Goal: Task Accomplishment & Management: Complete application form

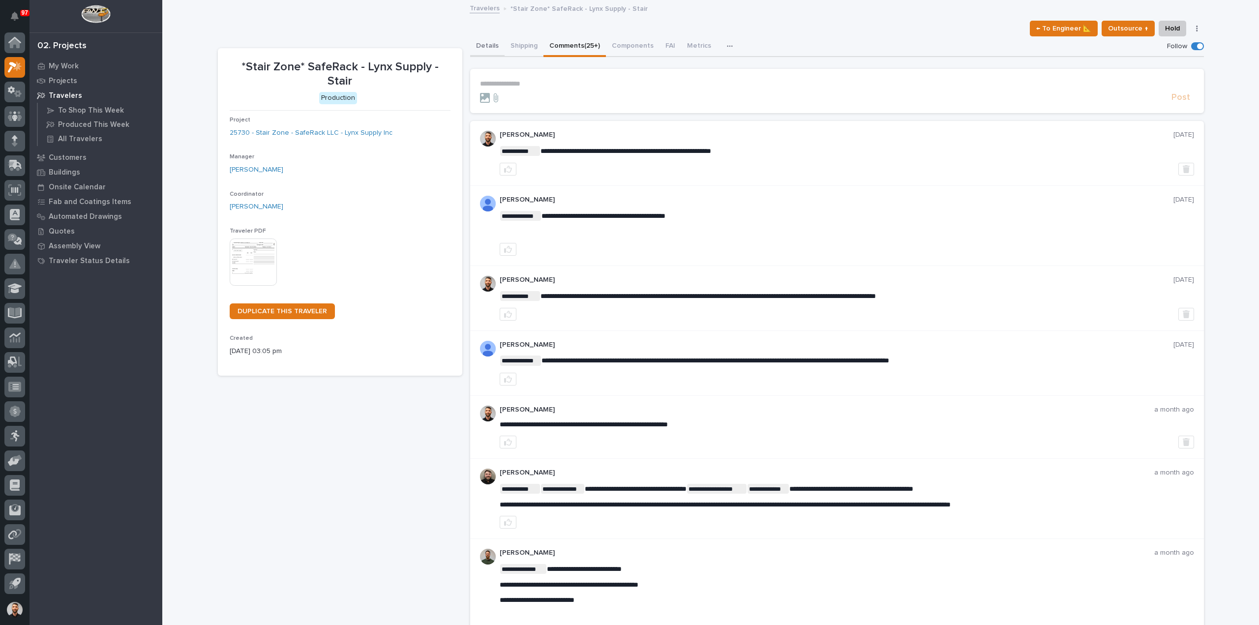
click at [489, 46] on button "Details" at bounding box center [487, 46] width 34 height 21
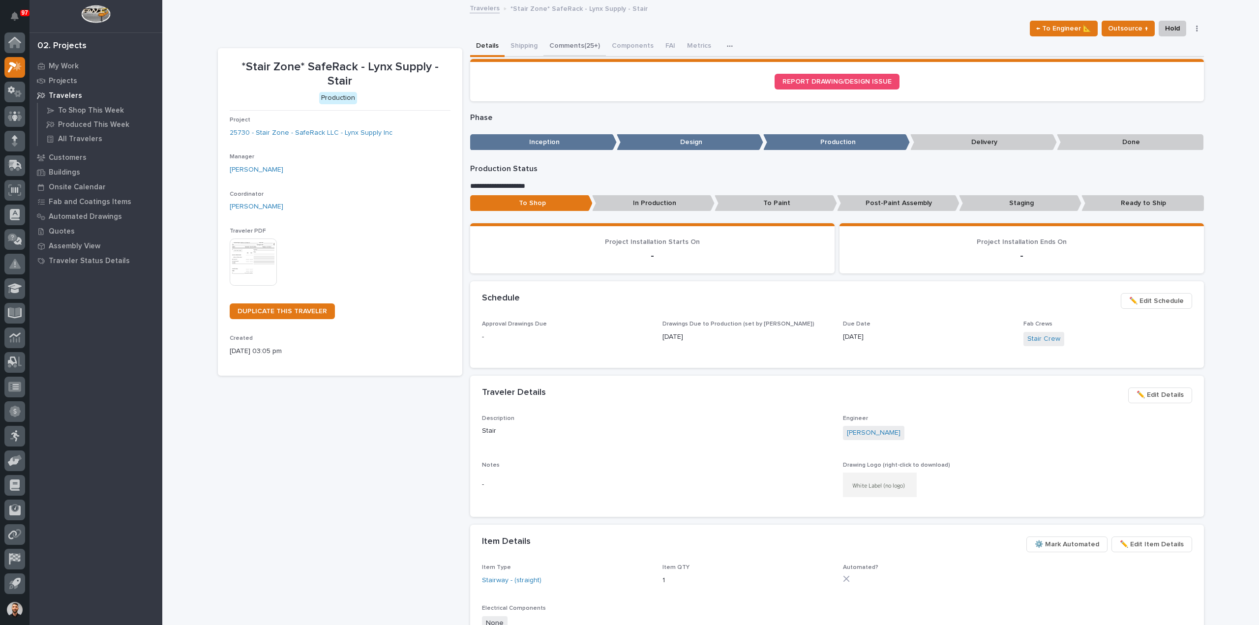
click at [581, 55] on button "Comments (25+)" at bounding box center [574, 46] width 62 height 21
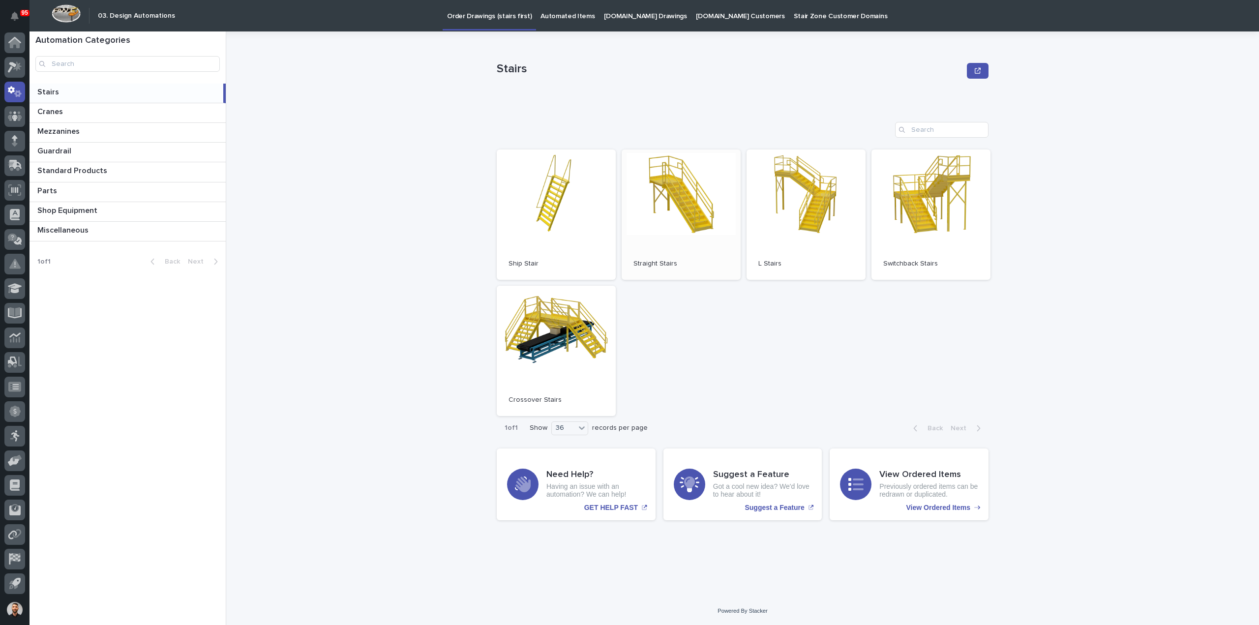
click at [722, 233] on link "Open" at bounding box center [681, 215] width 119 height 130
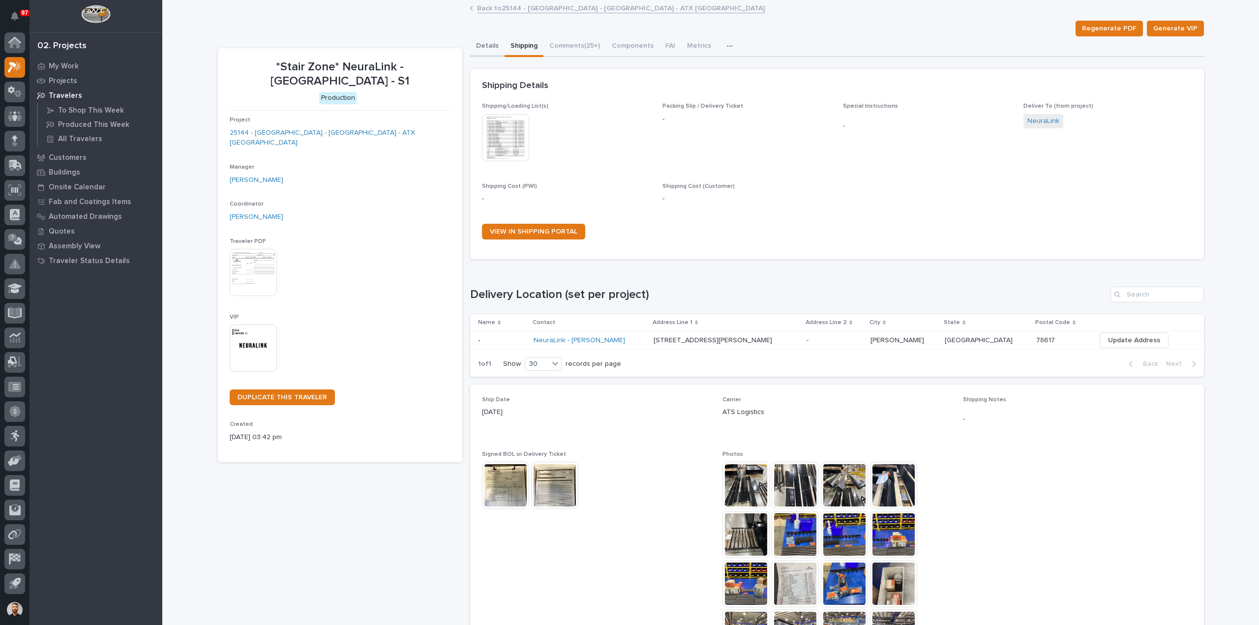
click at [483, 45] on button "Details" at bounding box center [487, 46] width 34 height 21
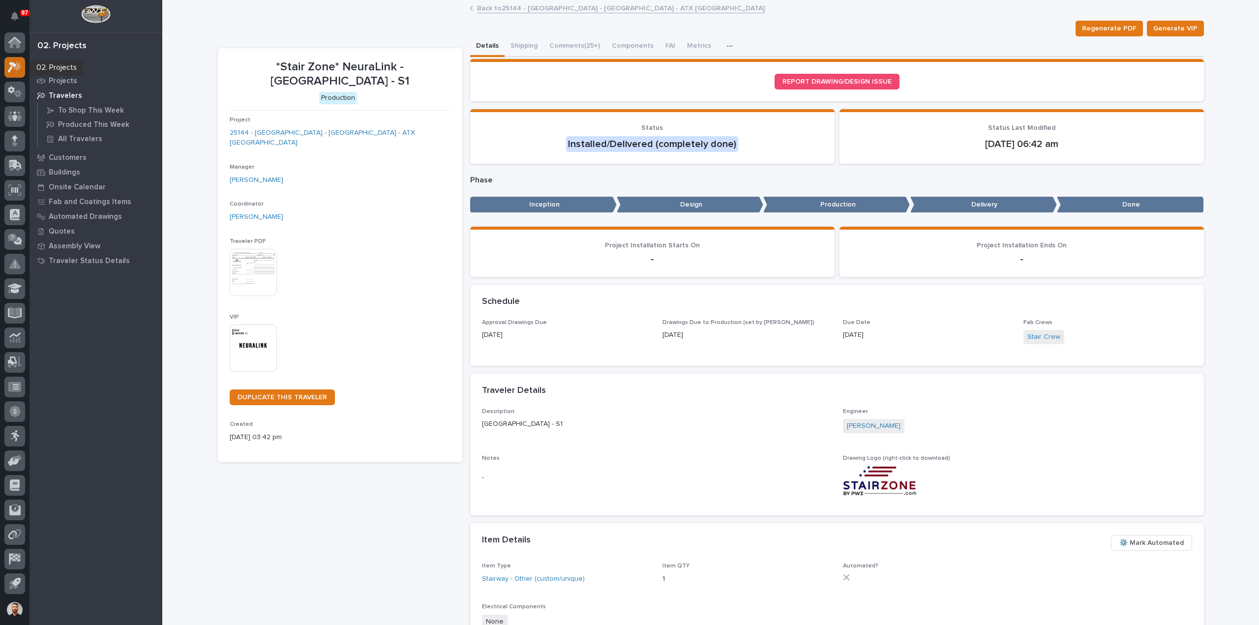
click at [19, 68] on icon at bounding box center [17, 66] width 8 height 10
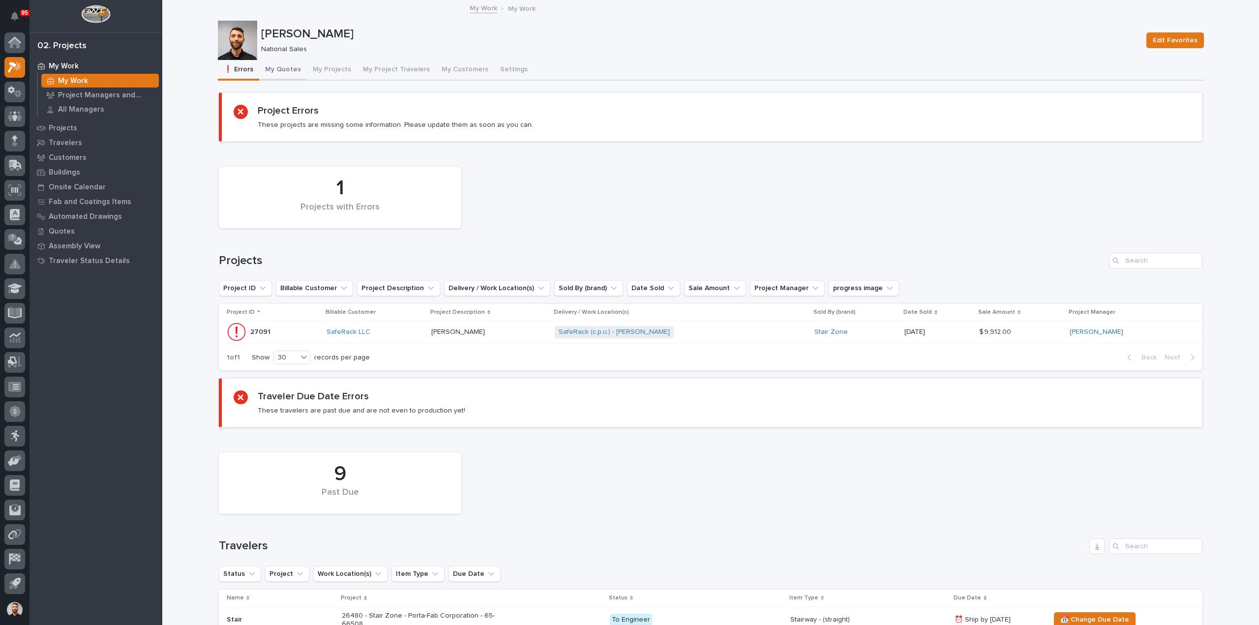
click at [290, 74] on button "My Quotes" at bounding box center [283, 70] width 48 height 21
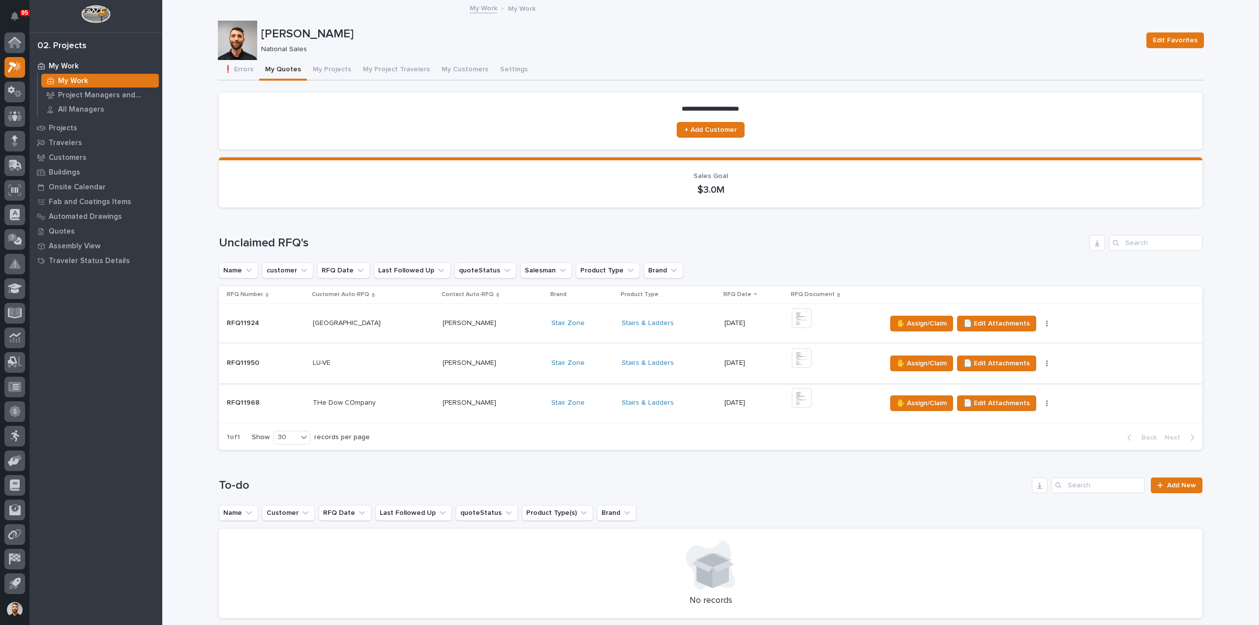
scroll to position [178, 0]
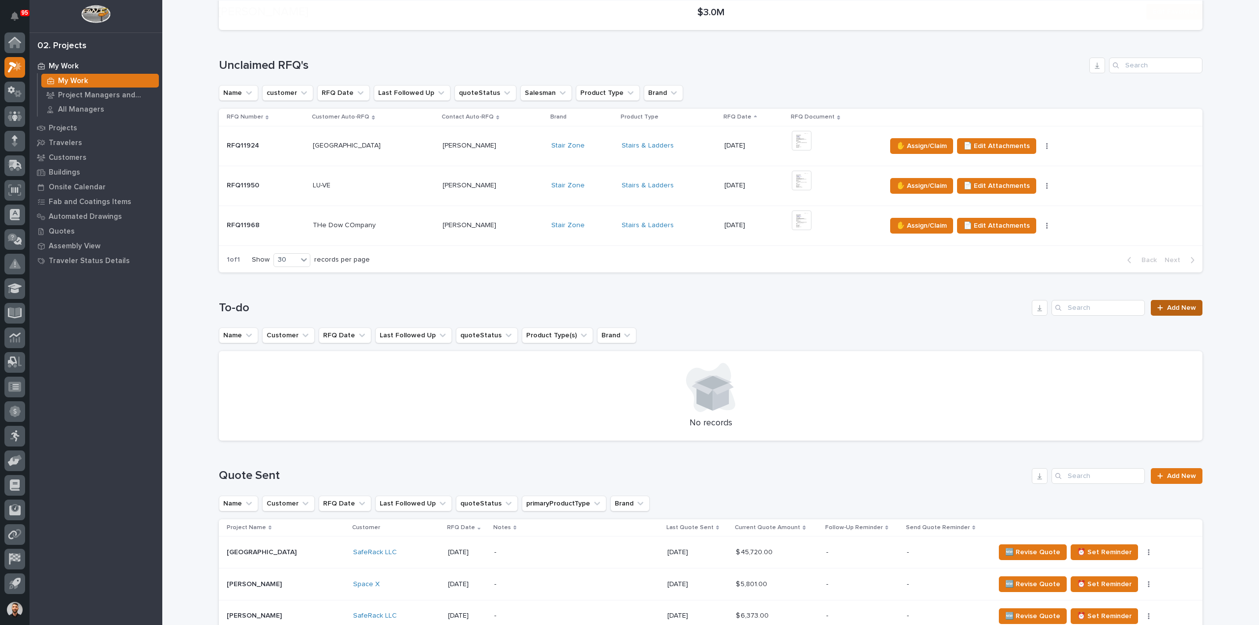
click at [1167, 304] on span "Add New" at bounding box center [1181, 307] width 29 height 7
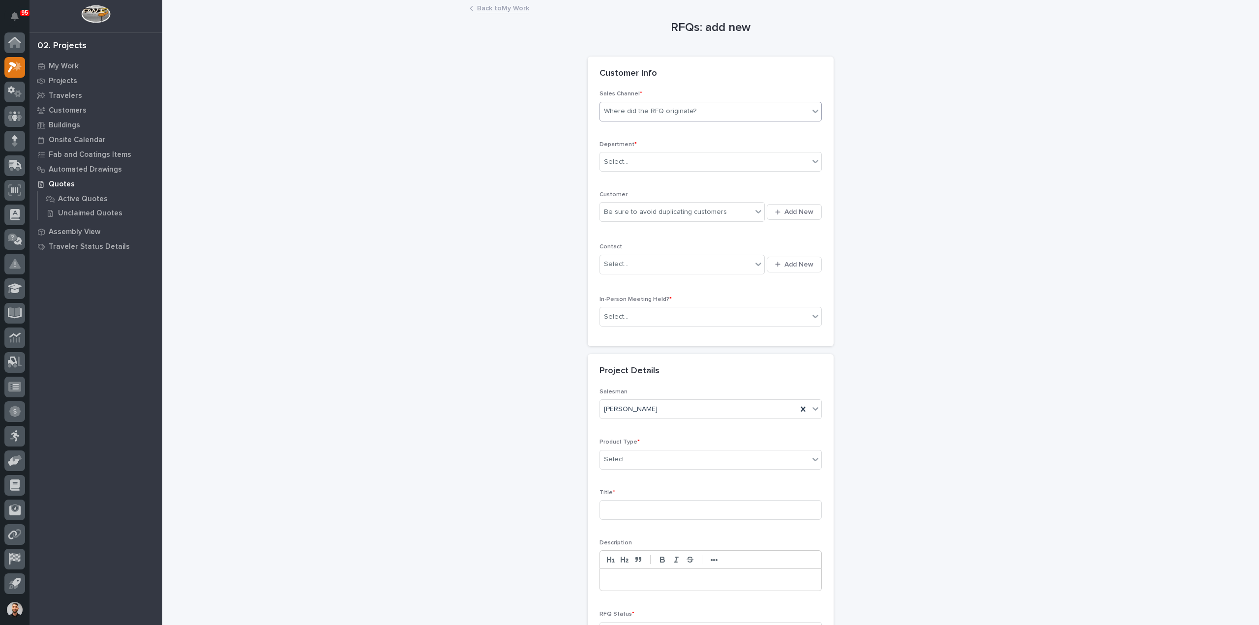
click at [688, 118] on div "Where did the RFQ originate?" at bounding box center [704, 111] width 209 height 16
click at [632, 161] on div "Stair Zone" at bounding box center [706, 164] width 221 height 17
click at [632, 161] on div "Select..." at bounding box center [704, 162] width 209 height 16
click at [632, 178] on span "National Sales" at bounding box center [625, 179] width 50 height 11
click at [637, 211] on div "Be sure to avoid duplicating customers" at bounding box center [665, 212] width 123 height 10
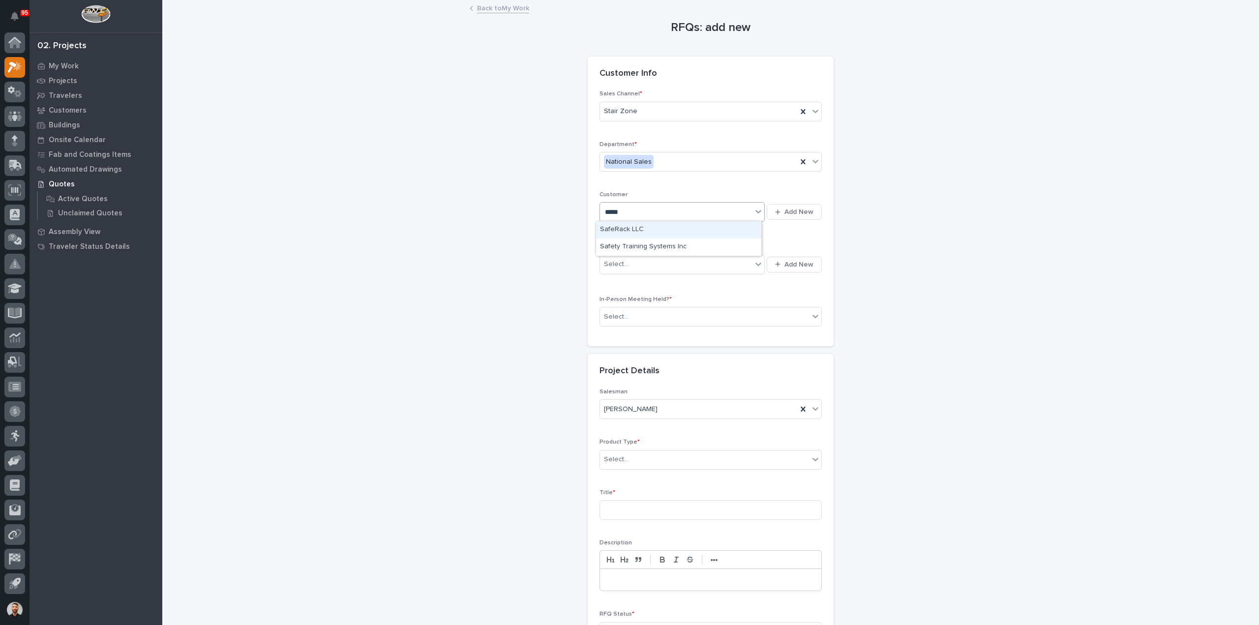
type input "******"
click at [640, 229] on div "SafeRack LLC" at bounding box center [678, 229] width 165 height 17
click at [639, 265] on div "Select..." at bounding box center [676, 264] width 152 height 16
type input "********"
click at [647, 280] on div "SafeRack - Samantha Scott" at bounding box center [678, 281] width 165 height 17
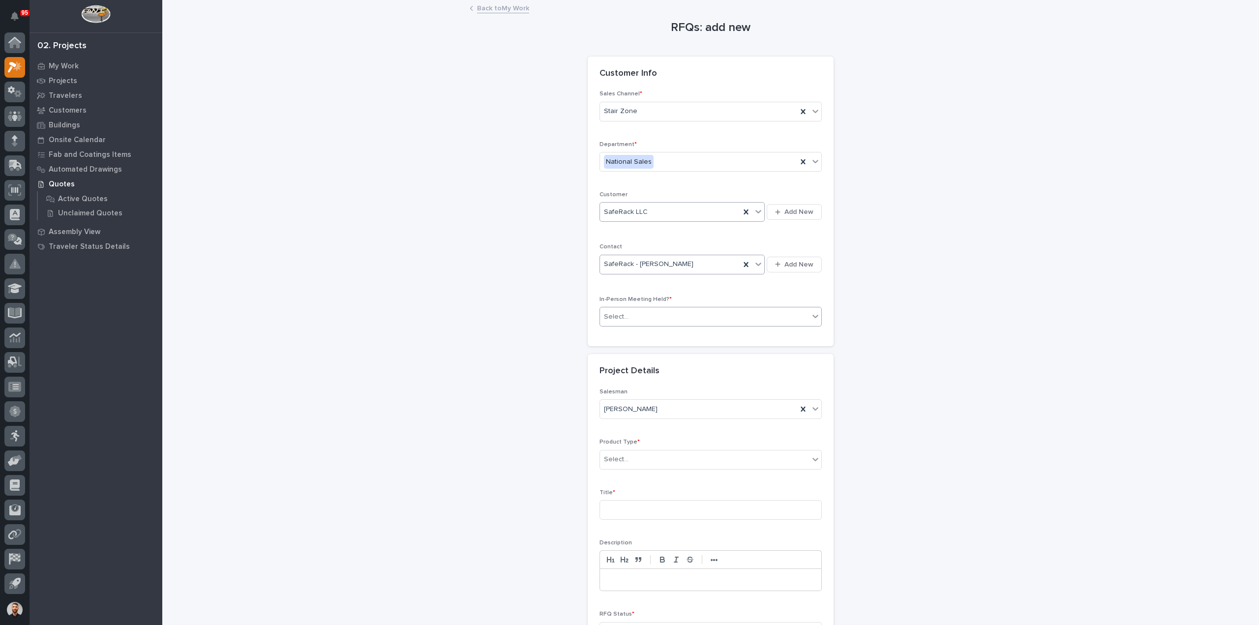
click at [642, 322] on div "Select..." at bounding box center [704, 317] width 209 height 16
click at [626, 348] on div "No" at bounding box center [706, 350] width 221 height 17
click at [627, 453] on div "Select..." at bounding box center [704, 459] width 209 height 16
type input "***"
click at [628, 477] on div "Stairs & Ladders" at bounding box center [706, 476] width 221 height 17
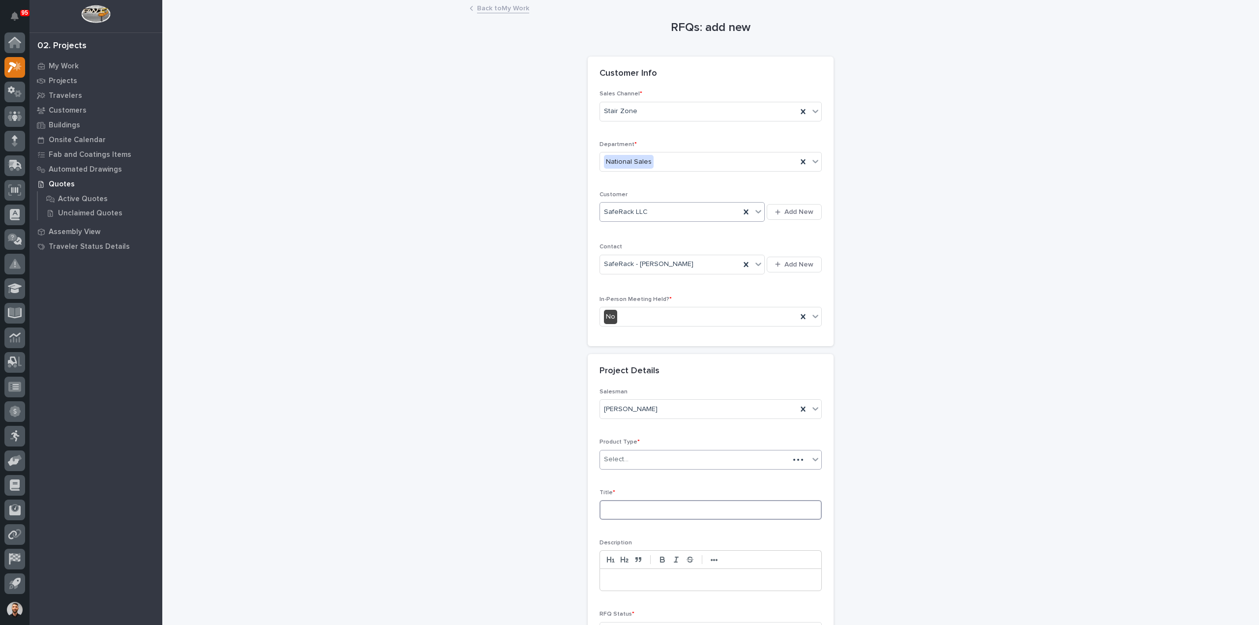
click at [625, 505] on input at bounding box center [710, 510] width 222 height 20
click at [692, 509] on input at bounding box center [710, 510] width 222 height 20
type input "Alan Geunther"
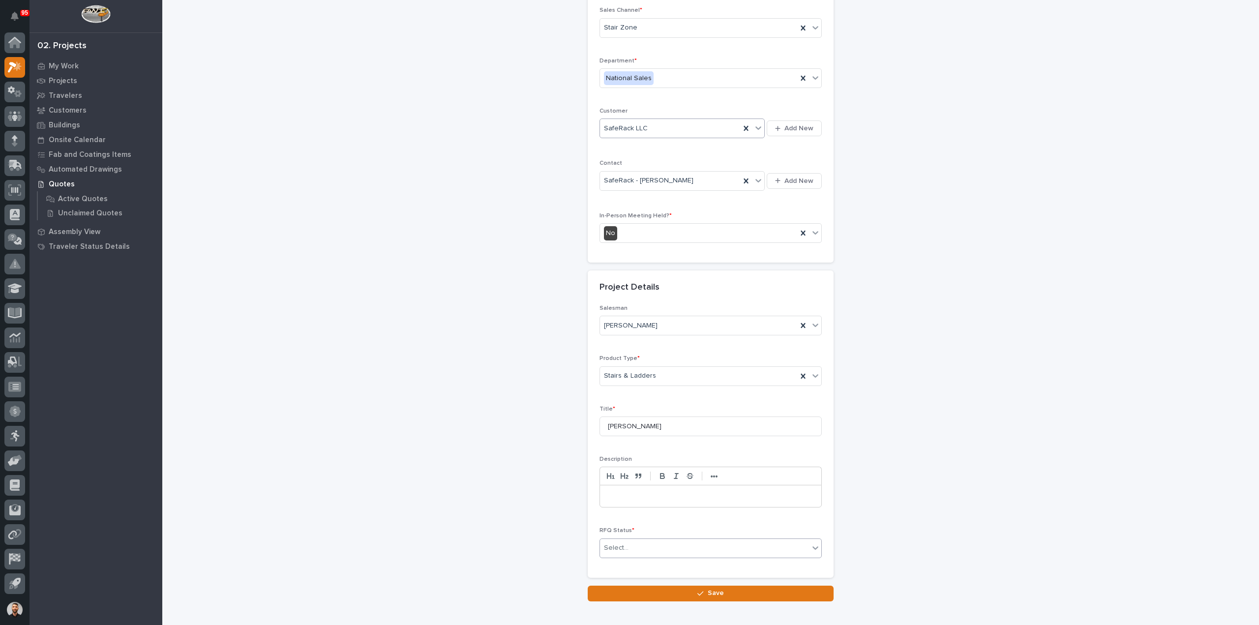
scroll to position [133, 0]
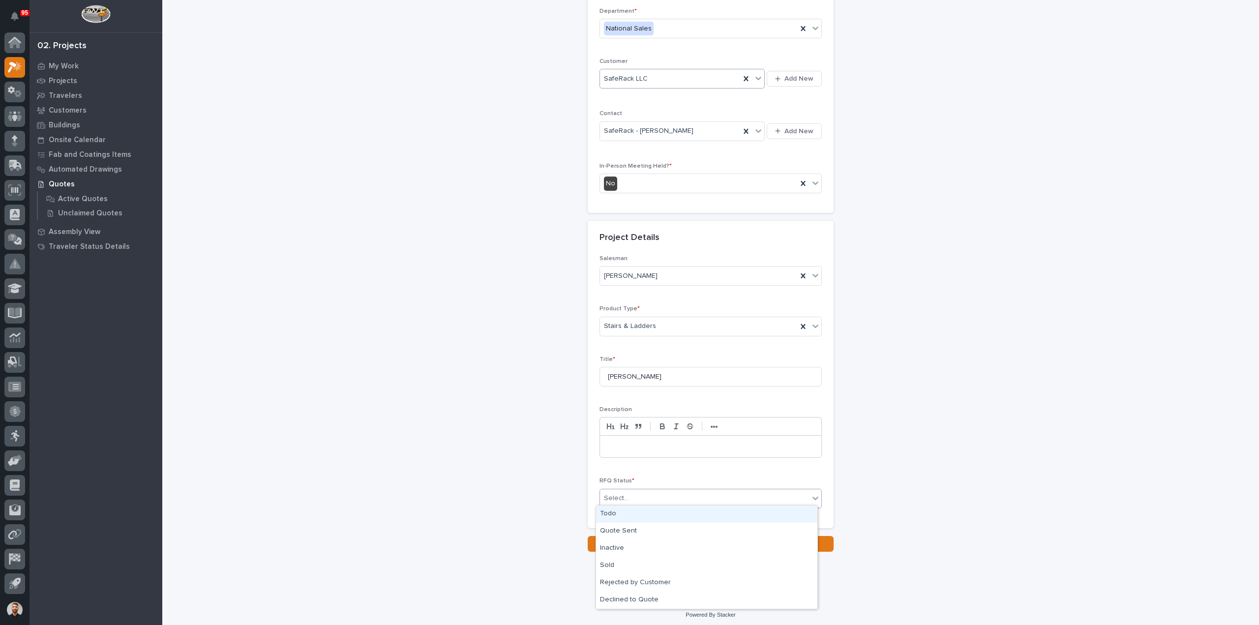
click at [634, 489] on div "Select..." at bounding box center [710, 499] width 222 height 20
click at [633, 512] on div "Todo" at bounding box center [706, 514] width 221 height 17
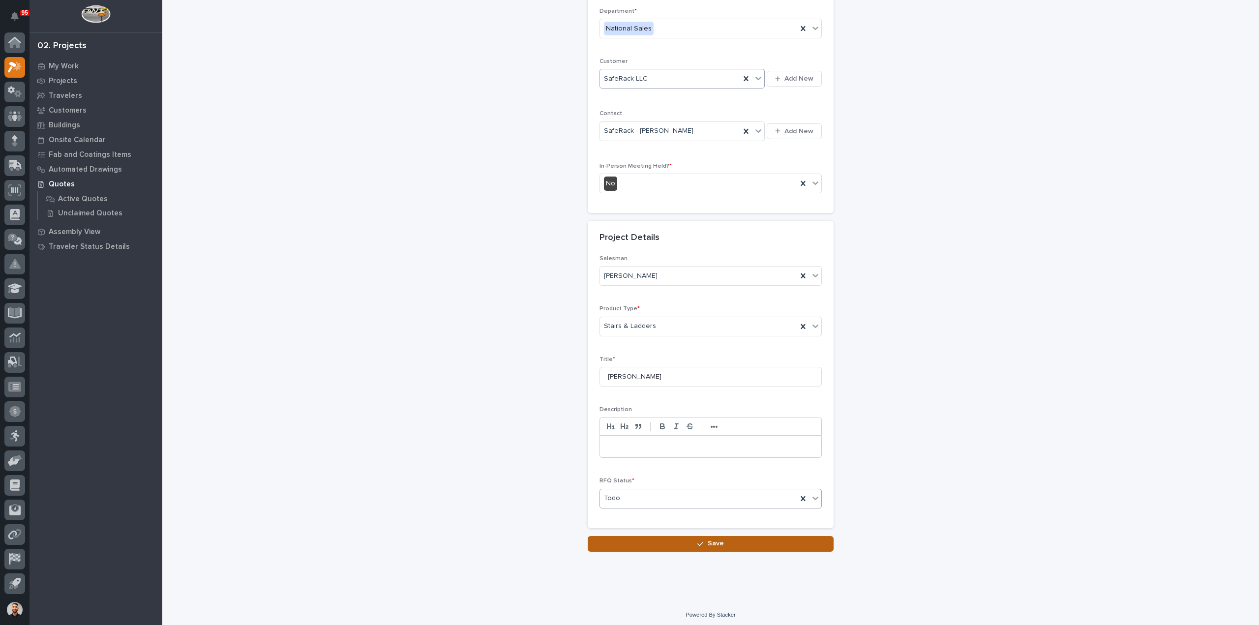
click at [700, 541] on icon "button" at bounding box center [700, 543] width 6 height 7
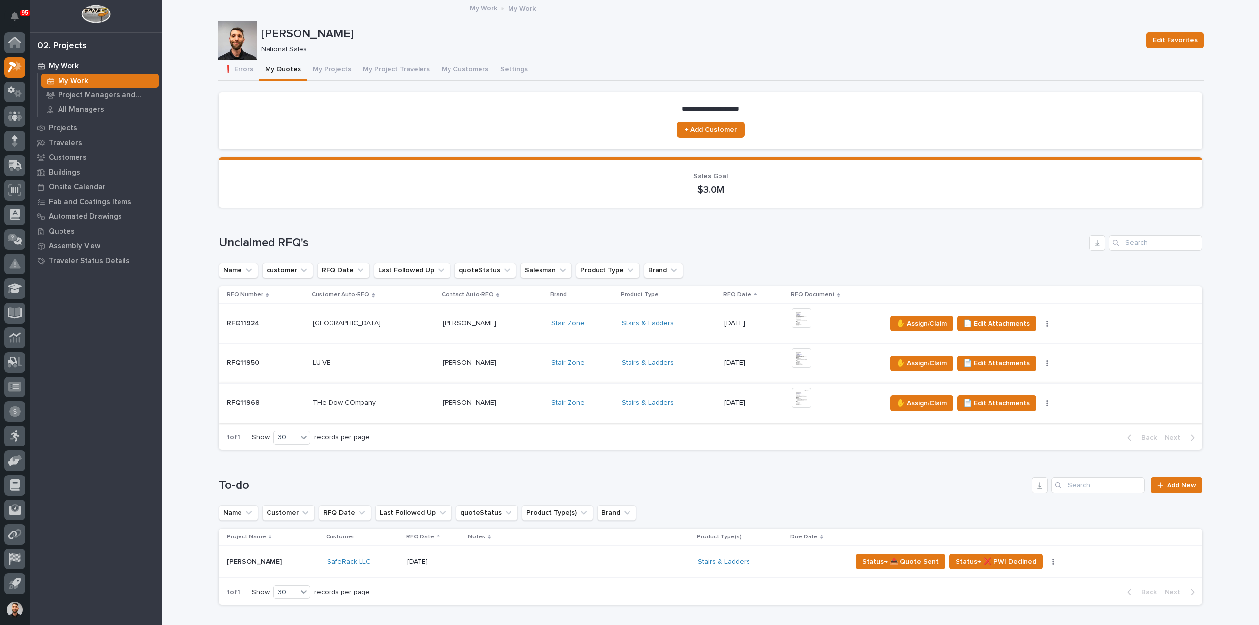
scroll to position [98, 0]
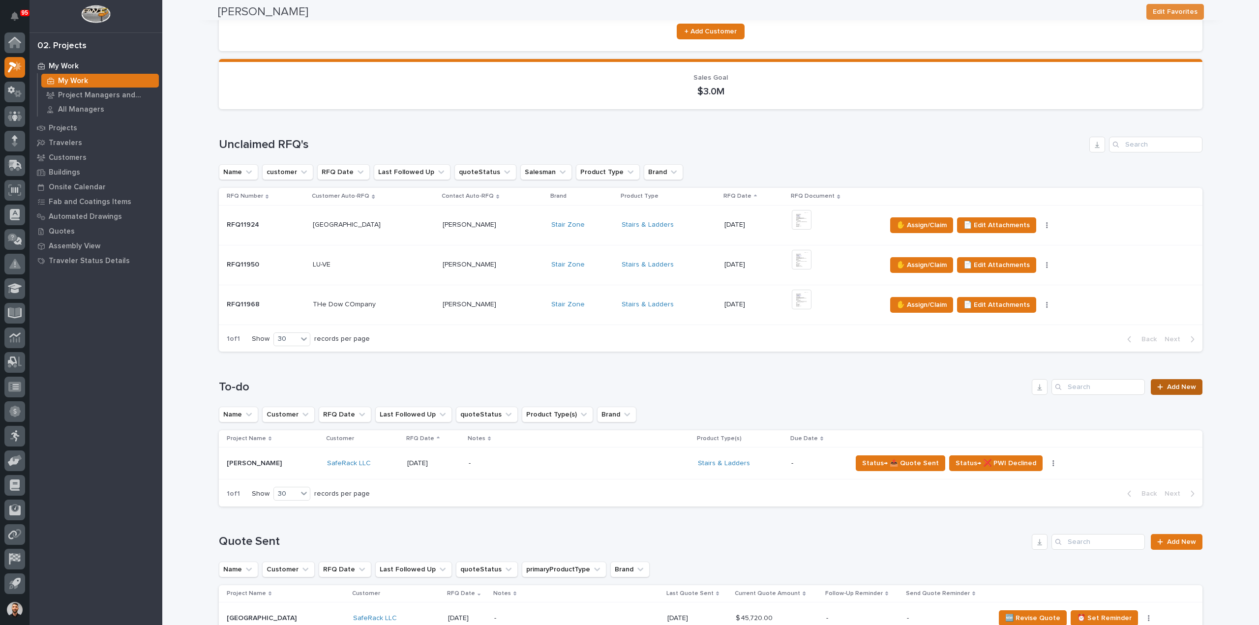
click at [1177, 393] on link "Add New" at bounding box center [1177, 387] width 52 height 16
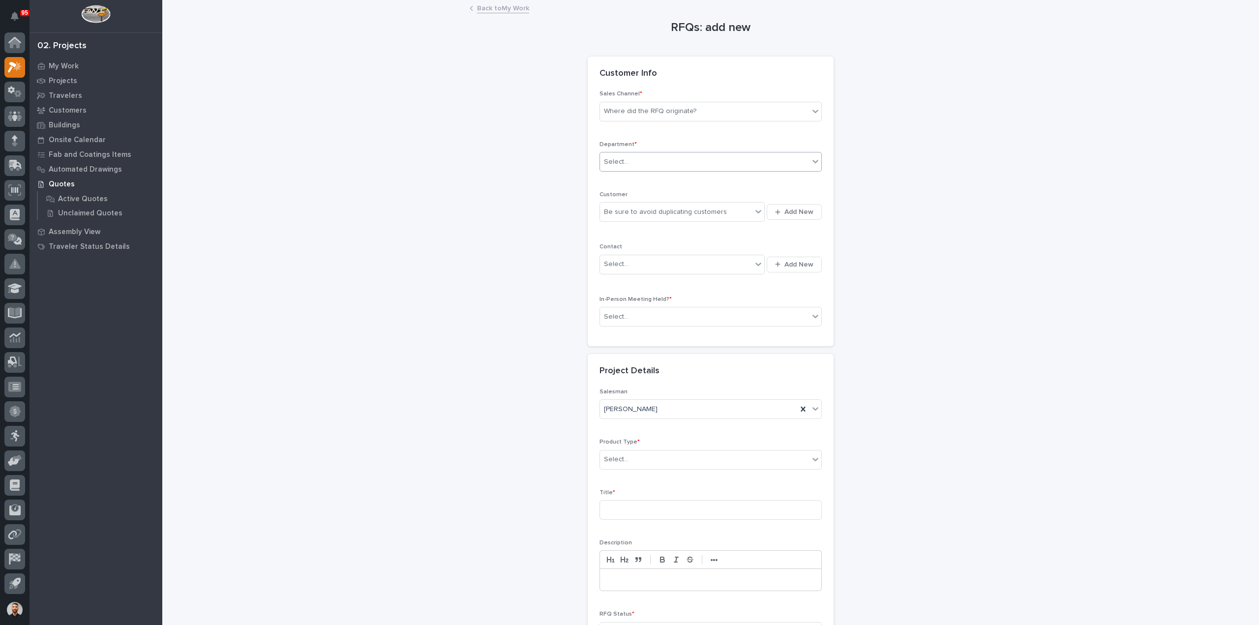
click at [637, 162] on div "Select..." at bounding box center [704, 162] width 209 height 16
click at [616, 178] on span "National Sales" at bounding box center [625, 179] width 50 height 11
click at [628, 114] on div "Where did the RFQ originate?" at bounding box center [650, 111] width 92 height 10
click at [622, 162] on div "Stair Zone" at bounding box center [706, 164] width 221 height 17
click at [624, 214] on div "Be sure to avoid duplicating customers" at bounding box center [665, 212] width 123 height 10
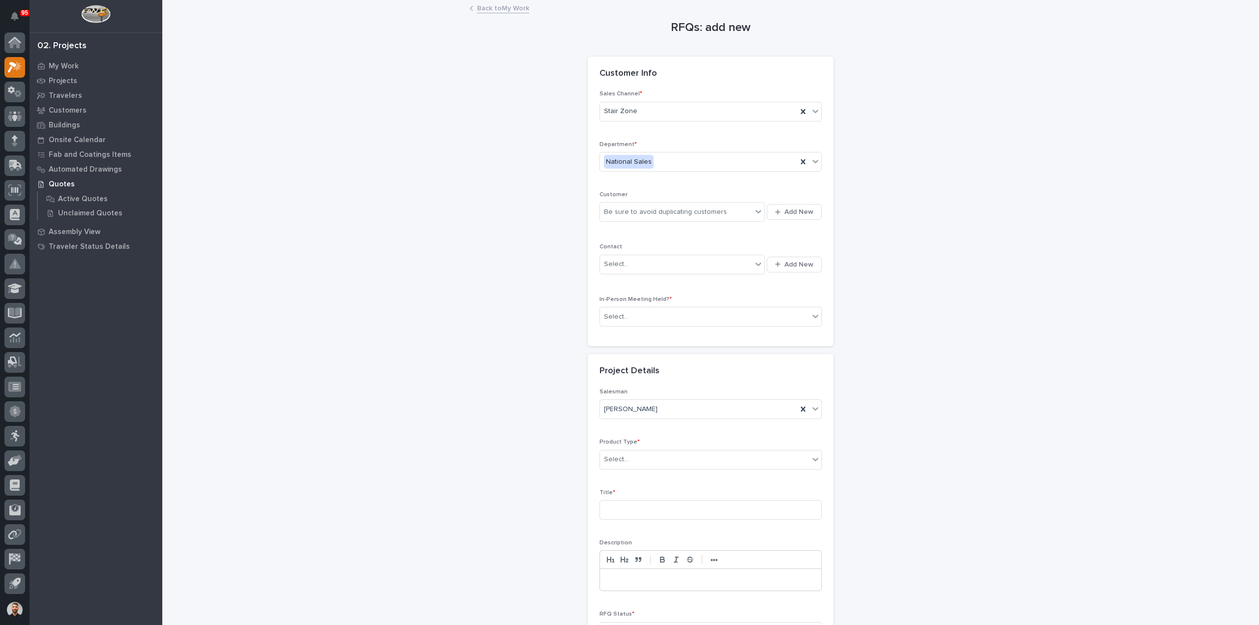
click at [1000, 247] on div "RFQs: add new Loading... Saving… Loading... Saving… Loading... Saving… Customer…" at bounding box center [711, 343] width 986 height 684
click at [794, 210] on span "Add New" at bounding box center [798, 212] width 29 height 9
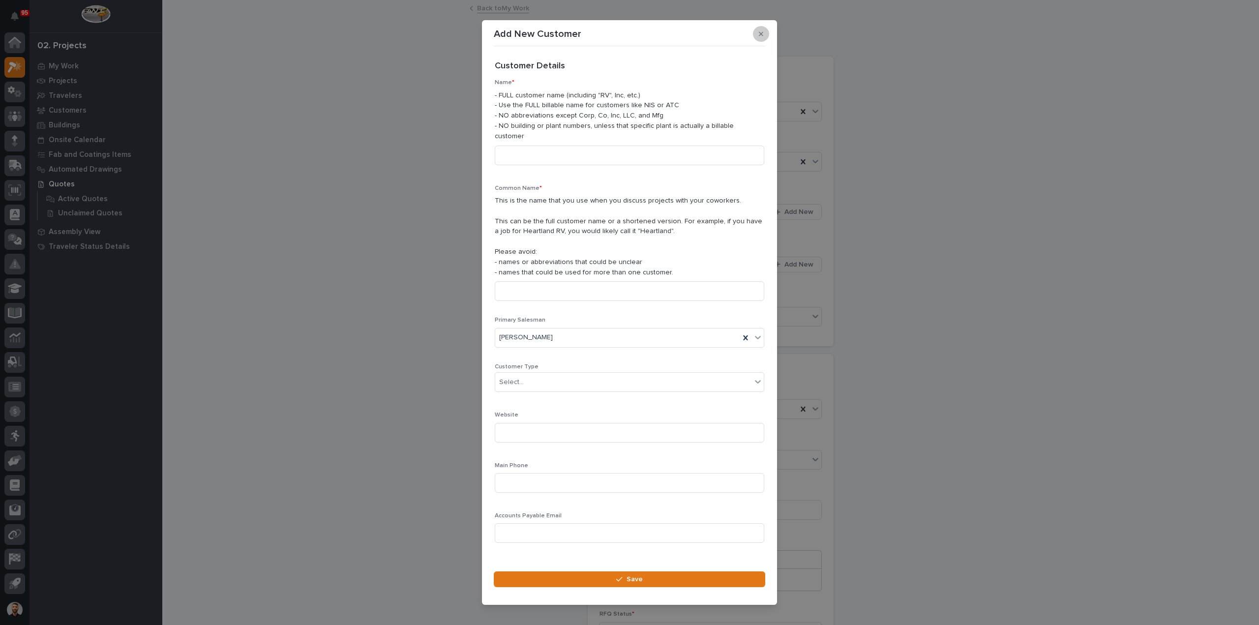
click at [761, 37] on icon "button" at bounding box center [761, 33] width 4 height 7
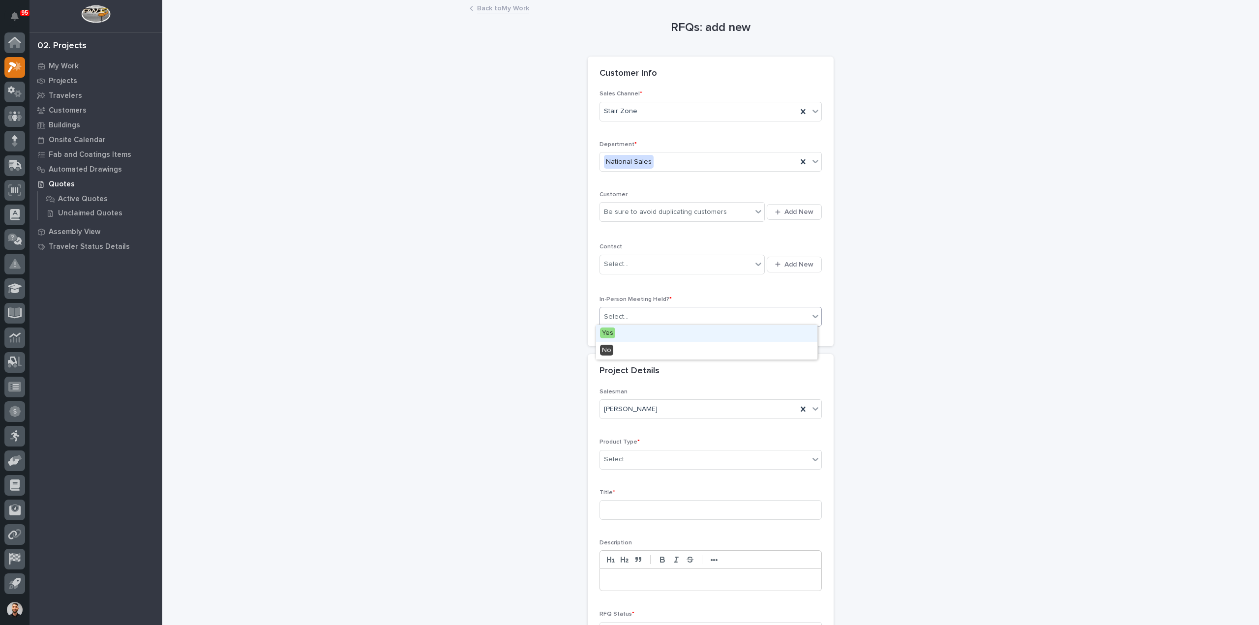
click at [618, 314] on div "Select..." at bounding box center [616, 317] width 25 height 10
click at [621, 355] on div "No" at bounding box center [706, 350] width 221 height 17
click at [623, 460] on div "Select..." at bounding box center [616, 459] width 25 height 10
type input "***"
click at [624, 471] on div "Stairs & Ladders" at bounding box center [706, 476] width 221 height 17
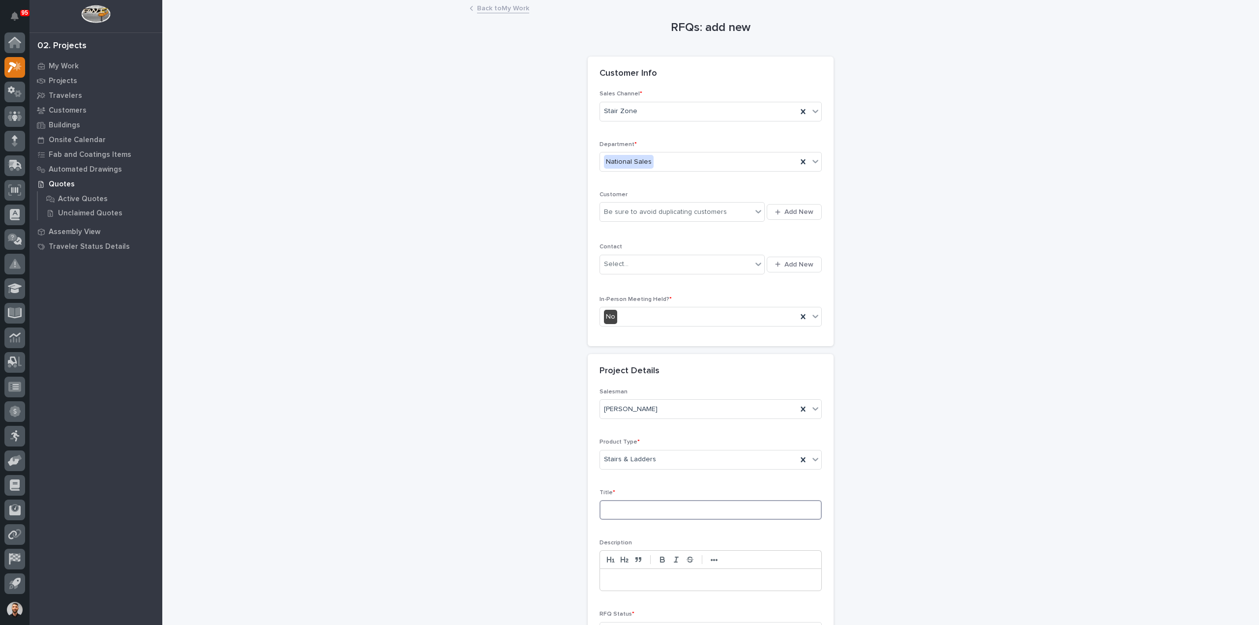
click at [625, 506] on input at bounding box center [710, 510] width 222 height 20
click at [640, 510] on input "San Fransisco Project" at bounding box center [710, 510] width 222 height 20
type input "San Francisco Project"
click at [789, 215] on span "Add New" at bounding box center [798, 212] width 29 height 9
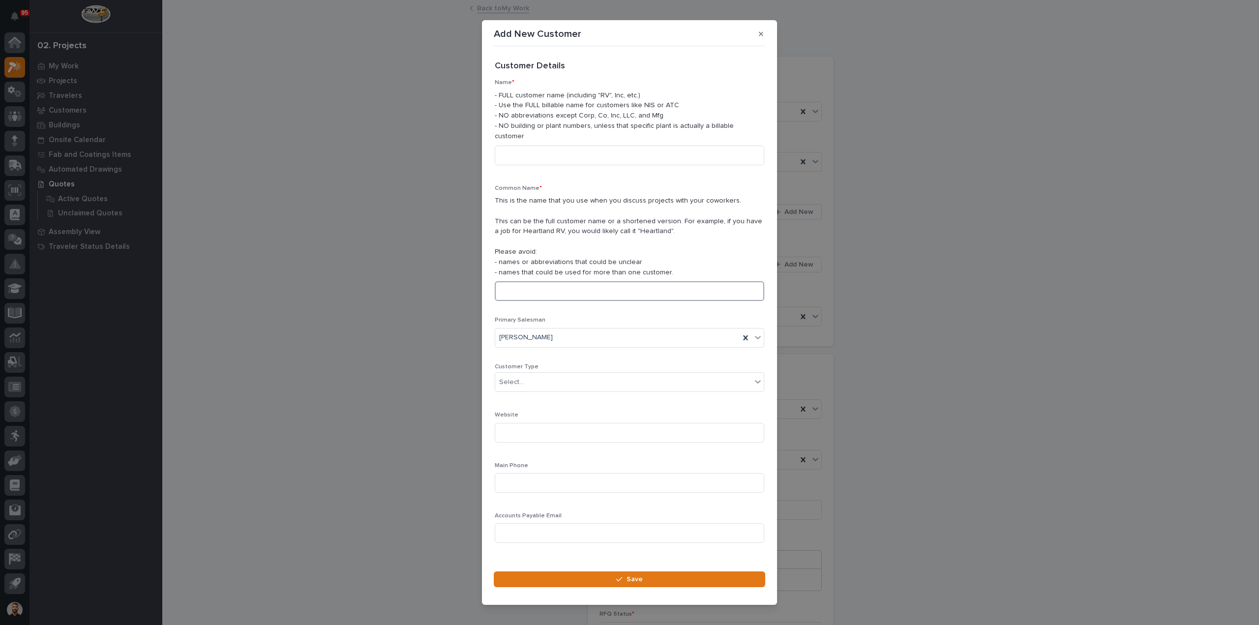
click at [567, 286] on input at bounding box center [629, 291] width 269 height 20
click at [556, 155] on input at bounding box center [629, 156] width 269 height 20
paste input "andalusianbuildersinc"
click at [536, 150] on input "andalusianbuildersinc" at bounding box center [629, 156] width 269 height 20
click at [562, 151] on input "andalusian buildersinc" at bounding box center [629, 156] width 269 height 20
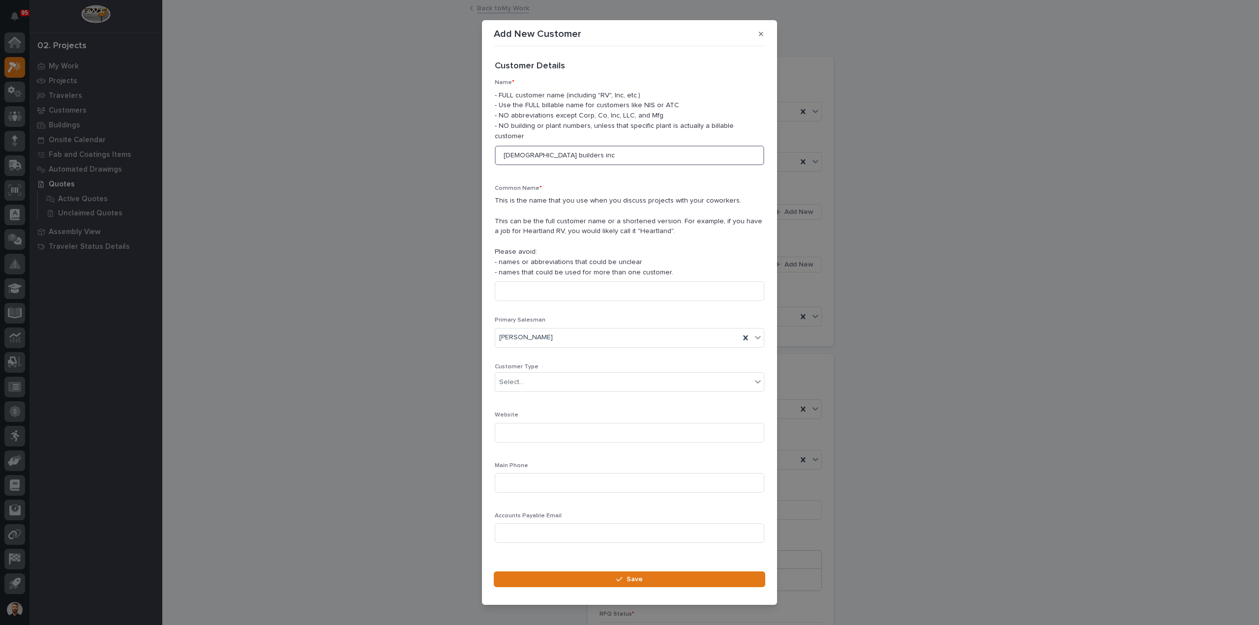
drag, startPoint x: 507, startPoint y: 151, endPoint x: 430, endPoint y: 171, distance: 79.6
click at [430, 171] on div "Add New Customer Loading... Saving… Loading... Saving… Loading... Saving… Custo…" at bounding box center [629, 312] width 1259 height 625
click at [541, 148] on input "Andalusian builders inc" at bounding box center [629, 156] width 269 height 20
click at [567, 151] on input "Andalusian Builders inc" at bounding box center [629, 156] width 269 height 20
drag, startPoint x: 581, startPoint y: 146, endPoint x: 429, endPoint y: 150, distance: 151.5
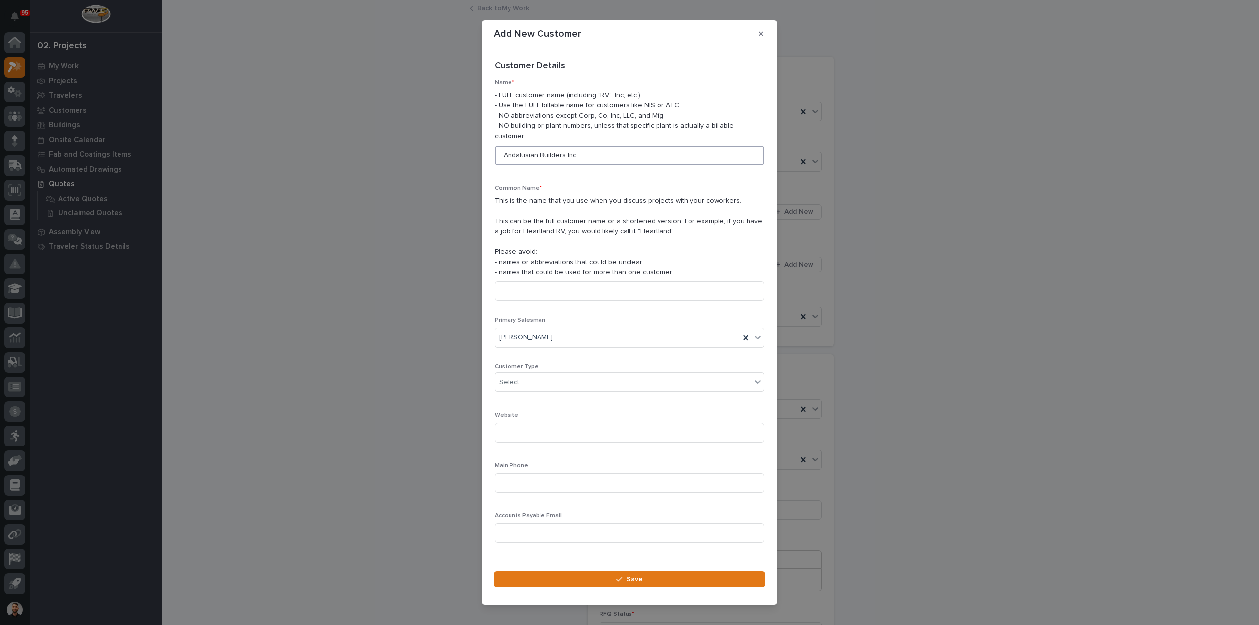
click at [429, 150] on div "Add New Customer Loading... Saving… Loading... Saving… Loading... Saving… Custo…" at bounding box center [629, 312] width 1259 height 625
type input "Andalusian Builders Inc"
click at [532, 286] on input at bounding box center [629, 291] width 269 height 20
paste input "Andalusian Builders Inc"
type input "Andalusian Builders Inc"
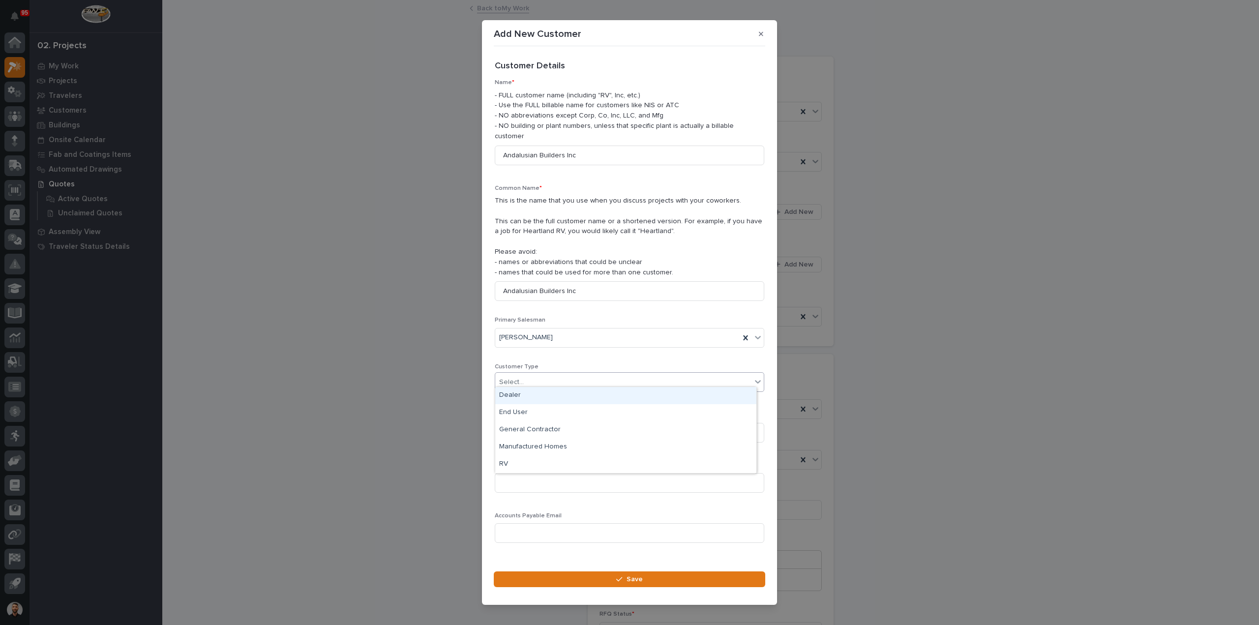
click at [536, 380] on div "Select..." at bounding box center [623, 382] width 256 height 16
click at [530, 414] on div "End User" at bounding box center [625, 412] width 261 height 17
click at [531, 433] on input at bounding box center [629, 433] width 269 height 20
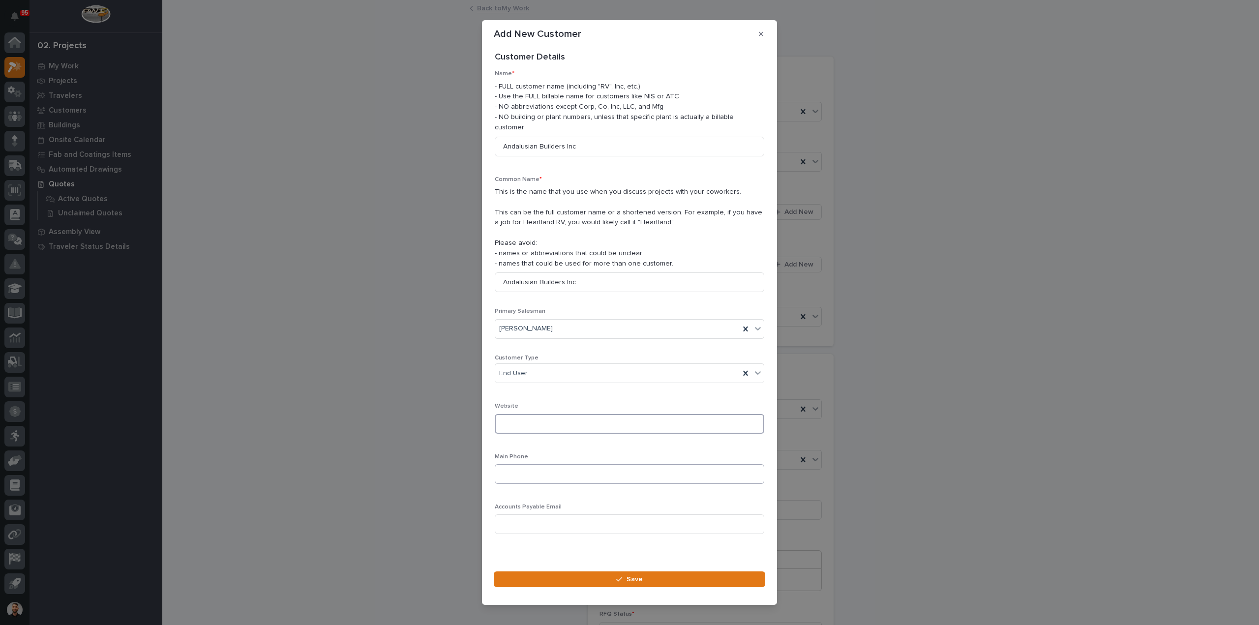
scroll to position [14, 0]
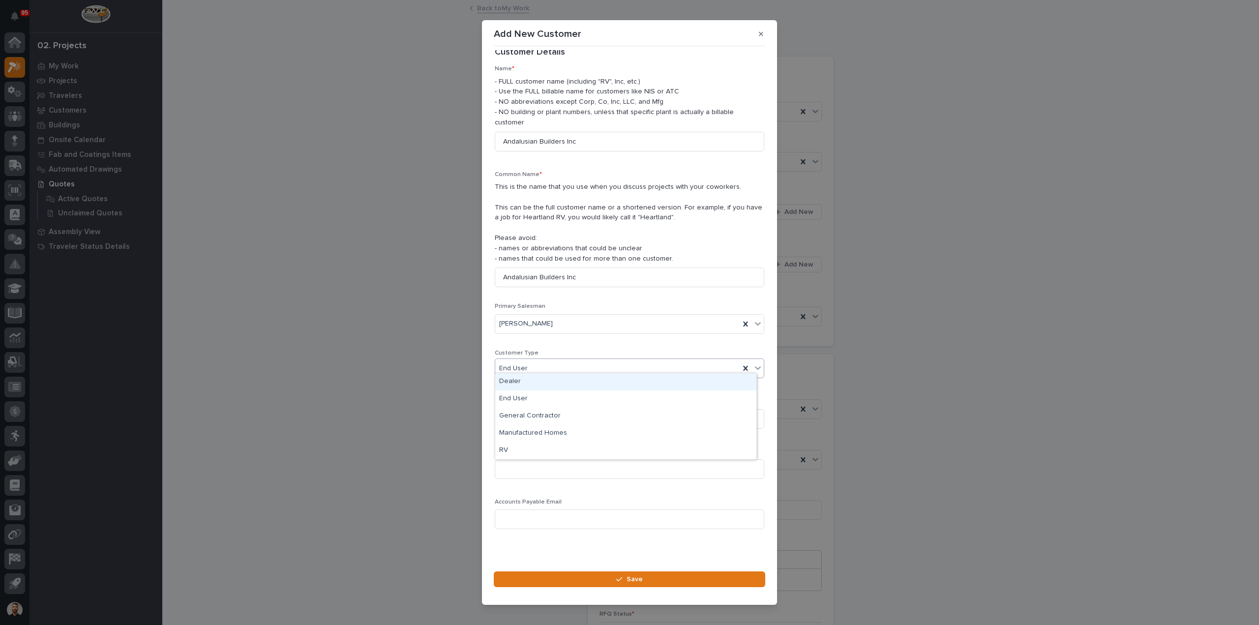
click at [541, 364] on div "End User" at bounding box center [617, 368] width 244 height 16
drag, startPoint x: 532, startPoint y: 356, endPoint x: 534, endPoint y: 362, distance: 7.2
click at [533, 360] on div "End User" at bounding box center [617, 368] width 244 height 16
click at [532, 418] on div "General Contractor" at bounding box center [625, 416] width 261 height 17
click at [578, 360] on div "General Contractor" at bounding box center [617, 368] width 244 height 16
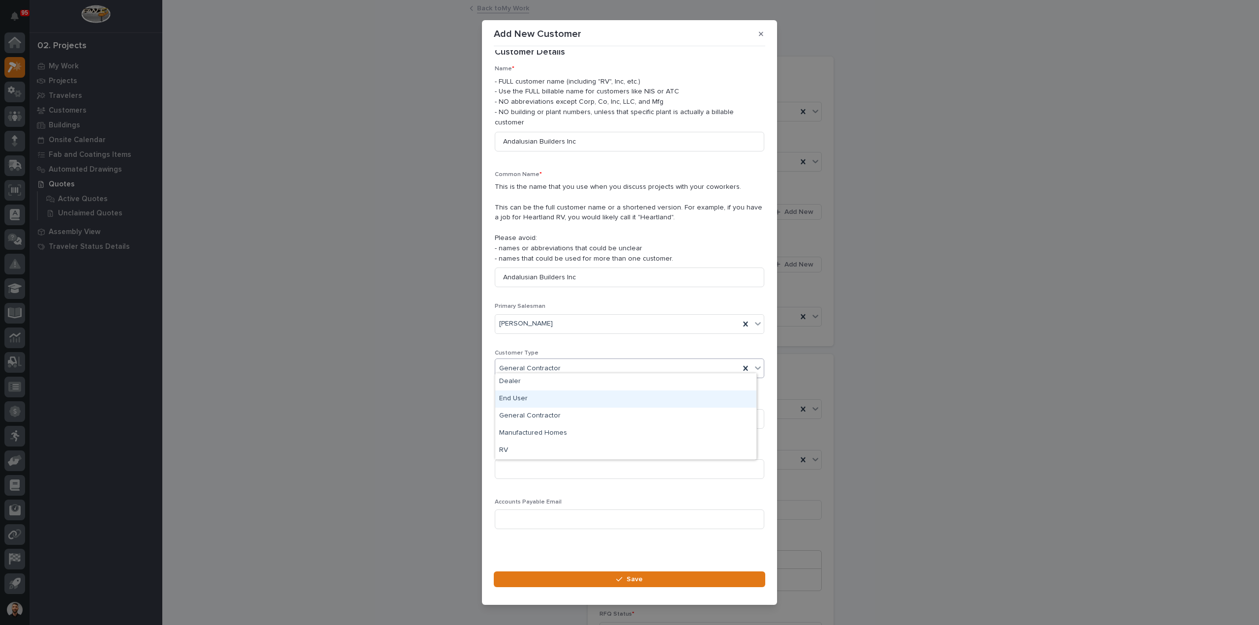
click at [440, 414] on div "Add New Customer Loading... Saving… Loading... Saving… Loading... Saving… Custo…" at bounding box center [629, 312] width 1259 height 625
drag, startPoint x: 624, startPoint y: 550, endPoint x: 623, endPoint y: 571, distance: 20.7
click at [624, 550] on div "Loading... Saving… Loading... Saving… Loading... Saving… Customer Details ••• N…" at bounding box center [629, 305] width 271 height 510
click at [623, 571] on button "Save" at bounding box center [629, 579] width 271 height 16
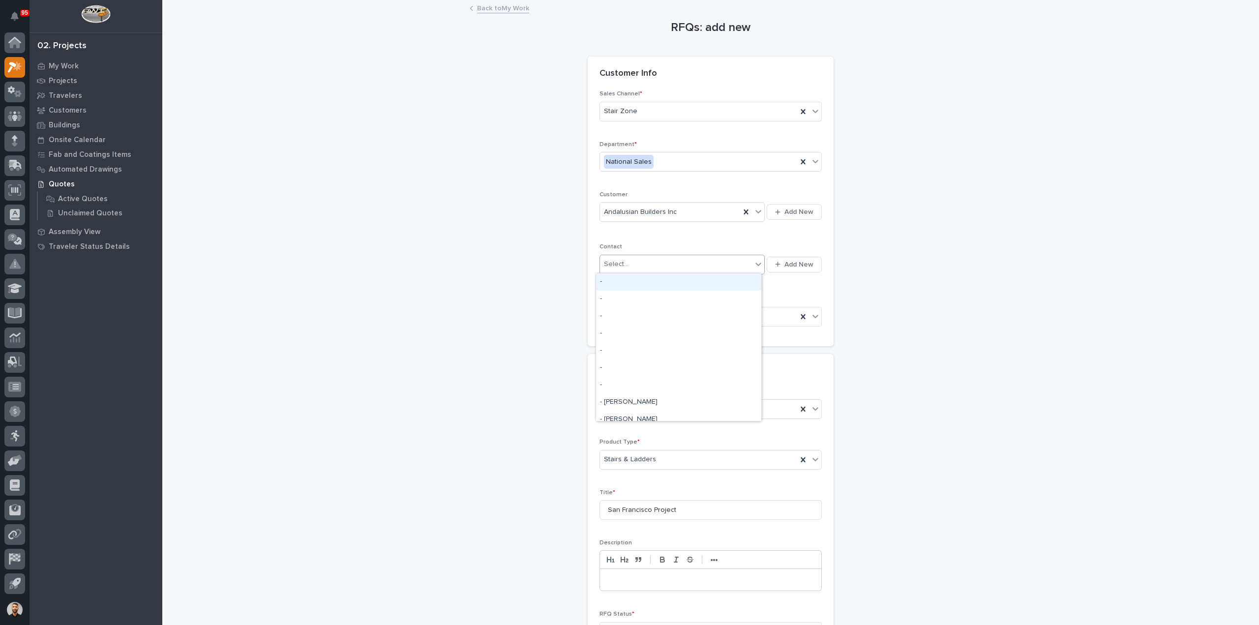
click at [677, 264] on div "Select..." at bounding box center [676, 264] width 152 height 16
click at [784, 267] on span "Add New" at bounding box center [798, 264] width 29 height 9
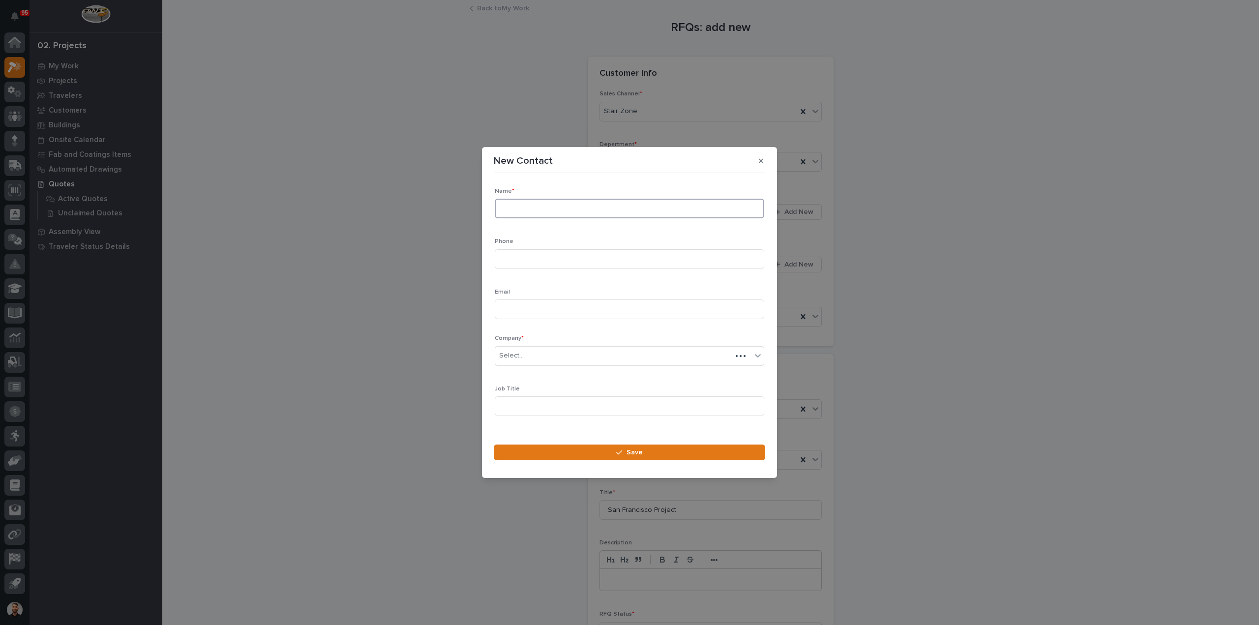
click at [519, 203] on input at bounding box center [629, 209] width 269 height 20
type input "Marysol Lujano"
click at [534, 316] on input at bounding box center [629, 309] width 269 height 20
click at [522, 313] on input at bounding box center [629, 309] width 269 height 20
paste input "jclujano@andalusianbuildersinc.com"
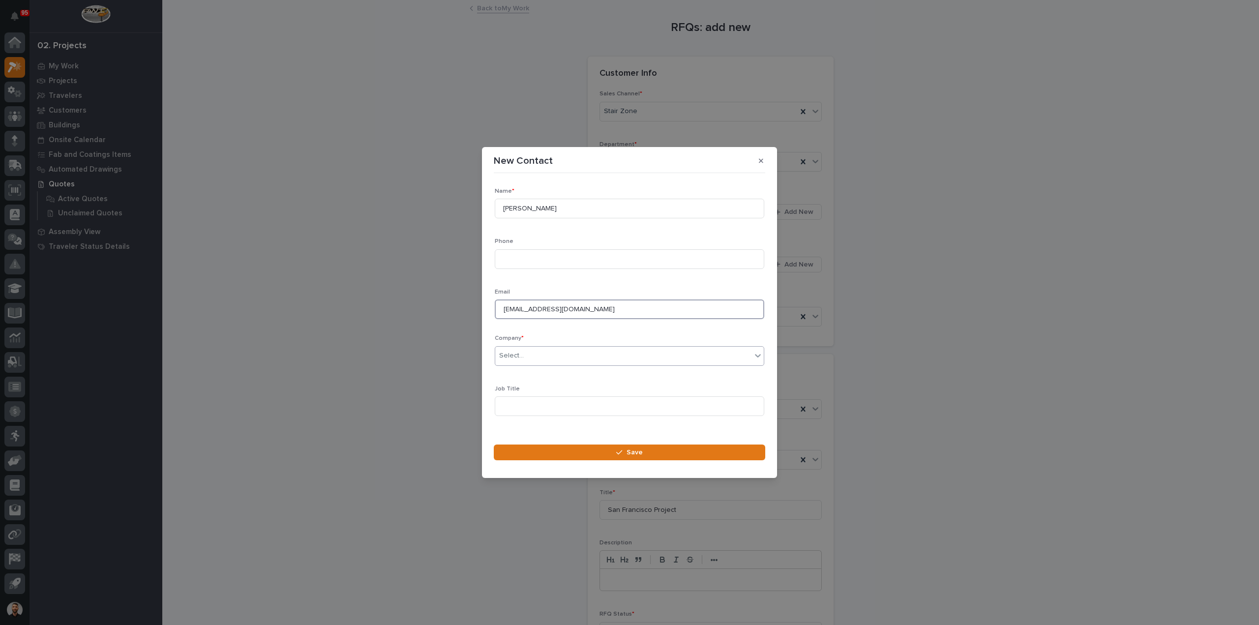
type input "jclujano@andalusianbuildersinc.com"
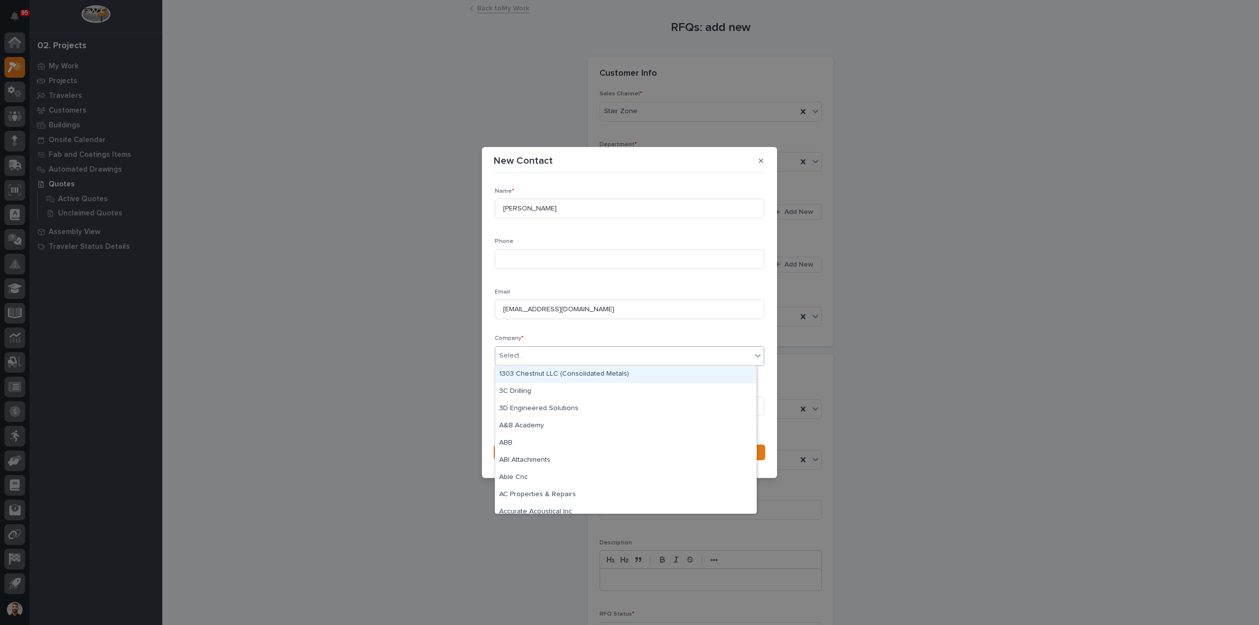
click at [533, 356] on div "Select..." at bounding box center [623, 356] width 256 height 16
type input "*****"
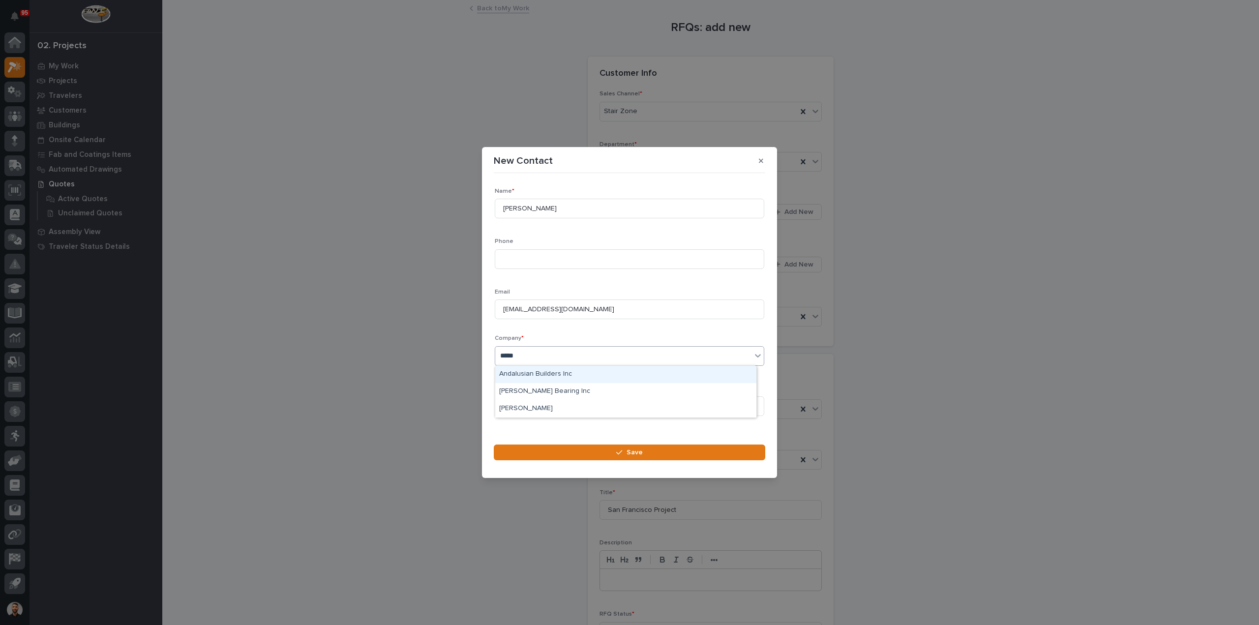
click at [537, 372] on div "Andalusian Builders Inc" at bounding box center [625, 374] width 261 height 17
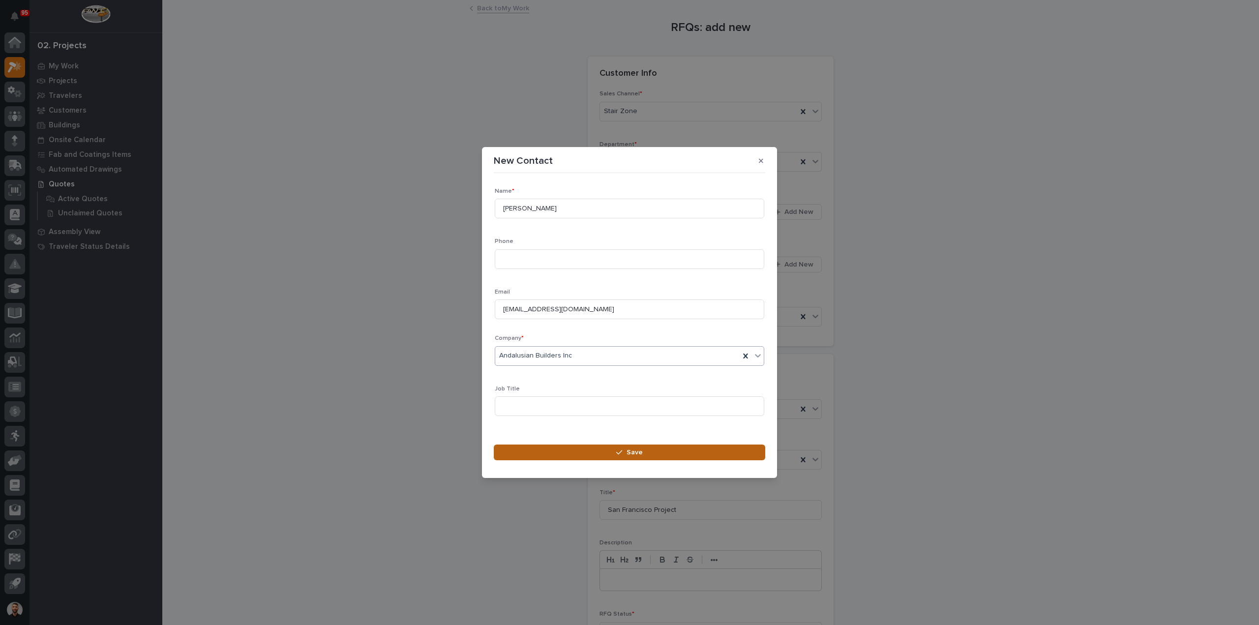
click at [564, 450] on button "Save" at bounding box center [629, 453] width 271 height 16
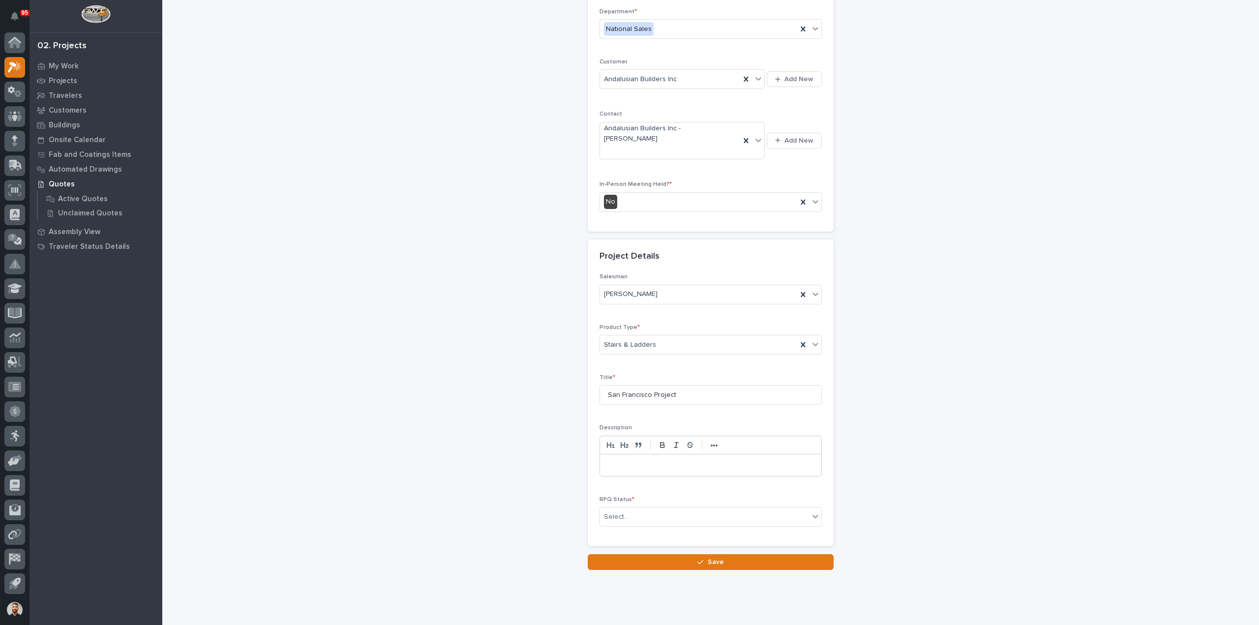
scroll to position [133, 0]
click at [633, 509] on div "Select..." at bounding box center [704, 517] width 209 height 16
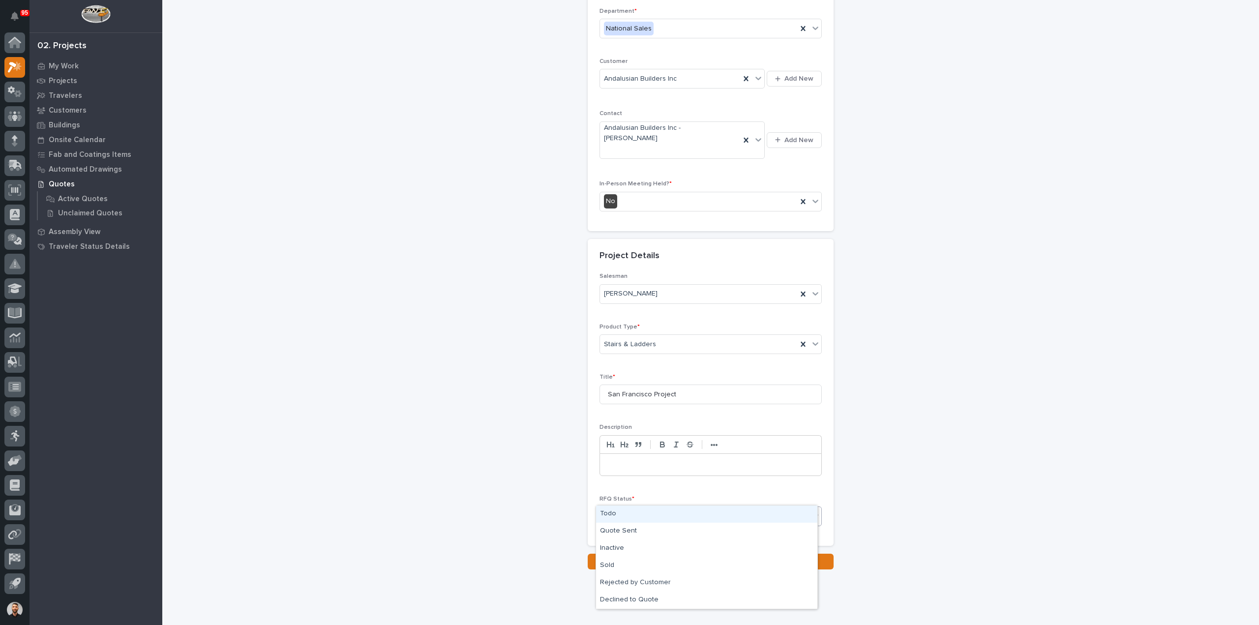
click at [629, 512] on div "Todo" at bounding box center [706, 514] width 221 height 17
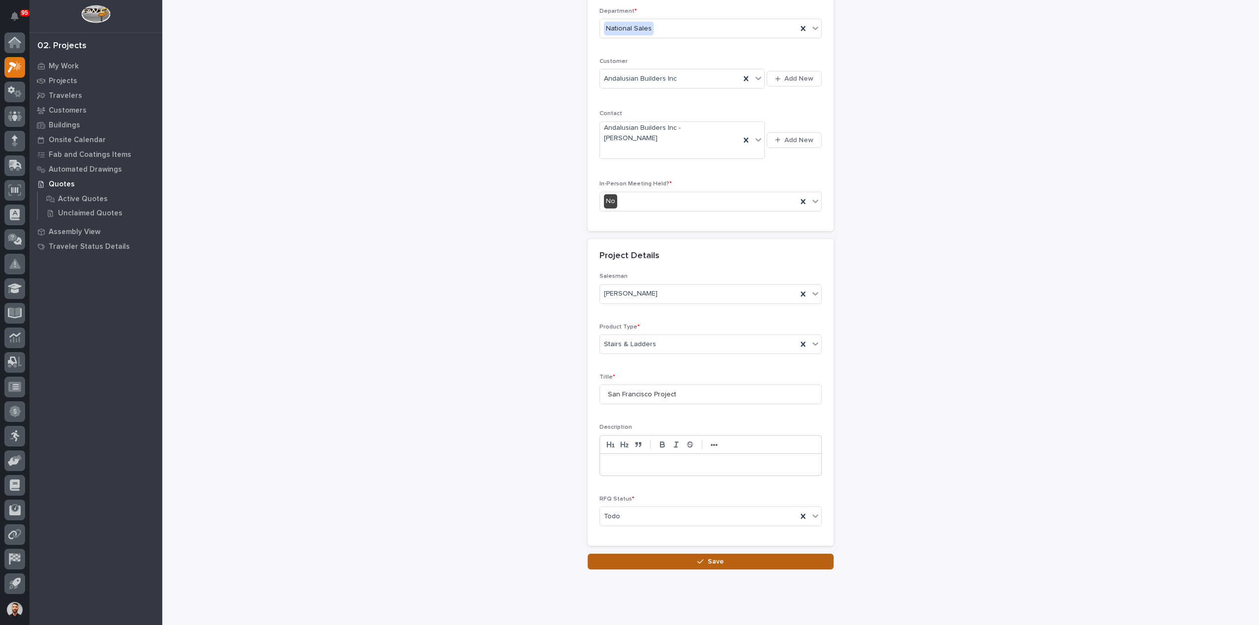
click at [697, 560] on icon "button" at bounding box center [700, 562] width 6 height 4
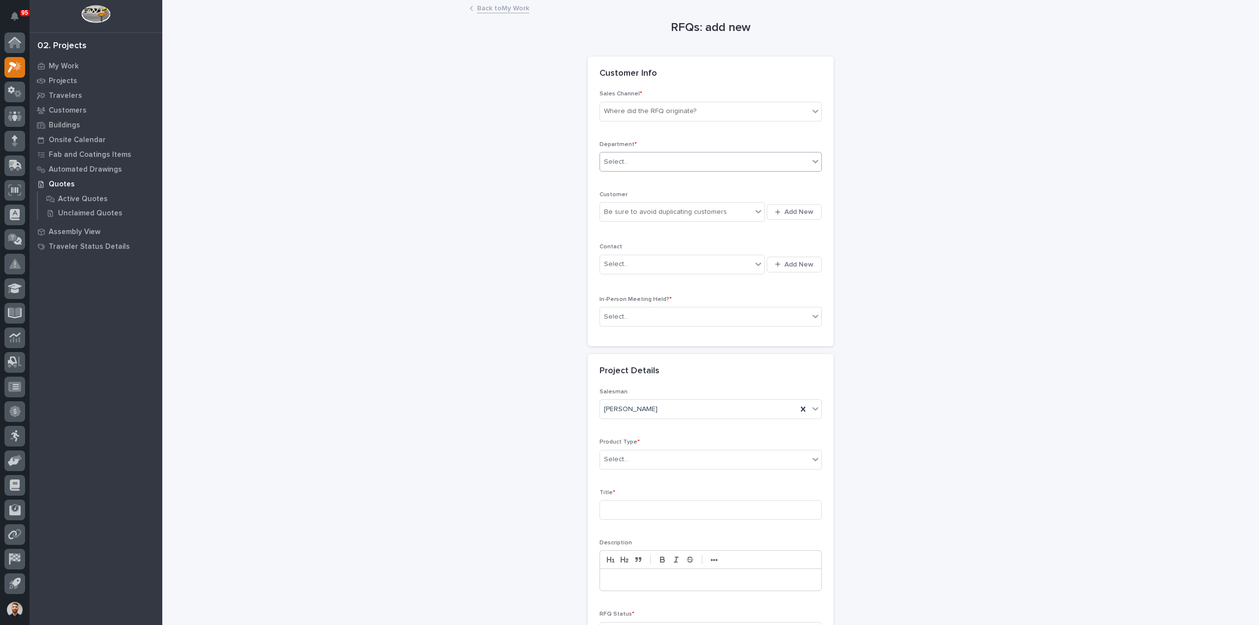
click at [641, 154] on div "Select..." at bounding box center [704, 162] width 209 height 16
click at [634, 175] on span "National Sales" at bounding box center [625, 179] width 50 height 11
click at [629, 209] on div "Be sure to avoid duplicating customers" at bounding box center [665, 212] width 123 height 10
type input "****"
click at [629, 229] on div "SafeRack LLC" at bounding box center [678, 229] width 165 height 17
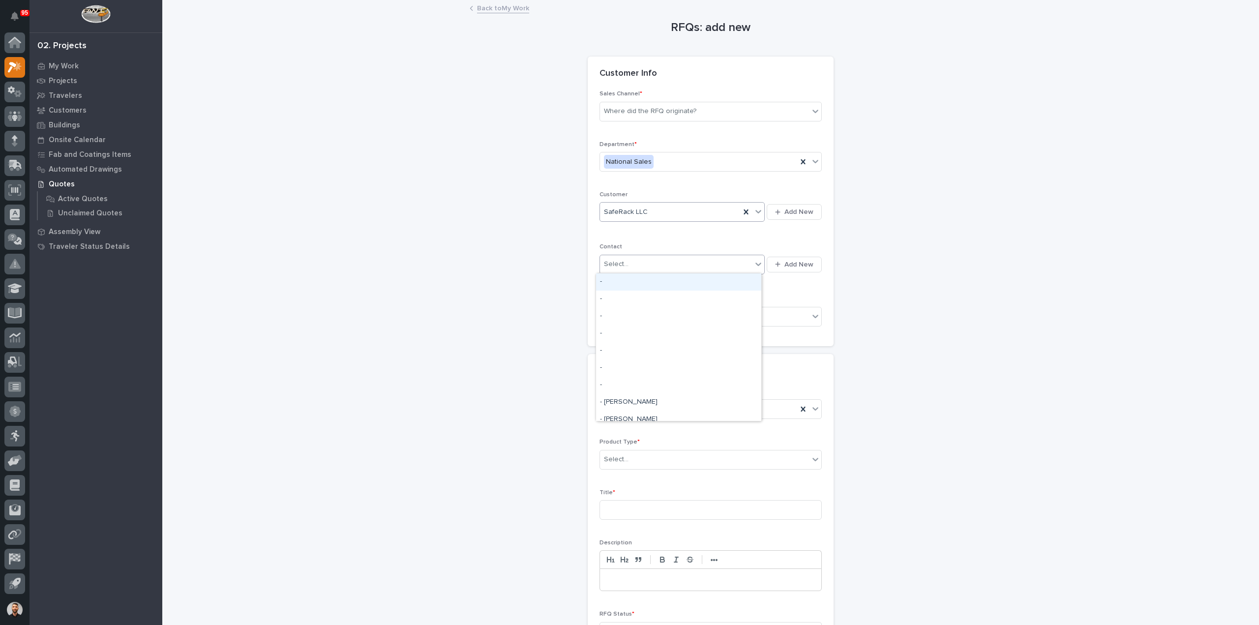
click at [632, 266] on div "Select..." at bounding box center [676, 264] width 152 height 16
type input "******"
click at [641, 299] on div "SafeRack - Marcus Jordan" at bounding box center [678, 299] width 165 height 17
click at [631, 320] on div "Select..." at bounding box center [704, 317] width 209 height 16
click at [620, 460] on div "Select..." at bounding box center [616, 459] width 25 height 10
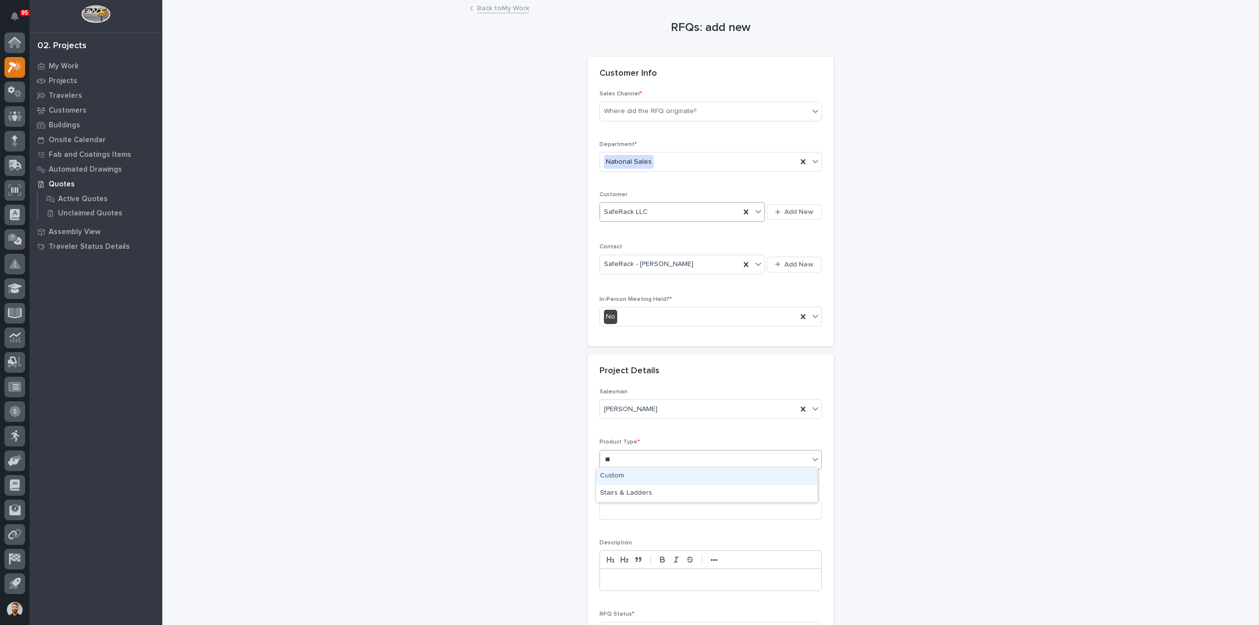
type input "***"
click at [617, 471] on div "Stairs & Ladders" at bounding box center [706, 476] width 221 height 17
click at [627, 509] on input at bounding box center [710, 510] width 222 height 20
type input "Westchester Architect"
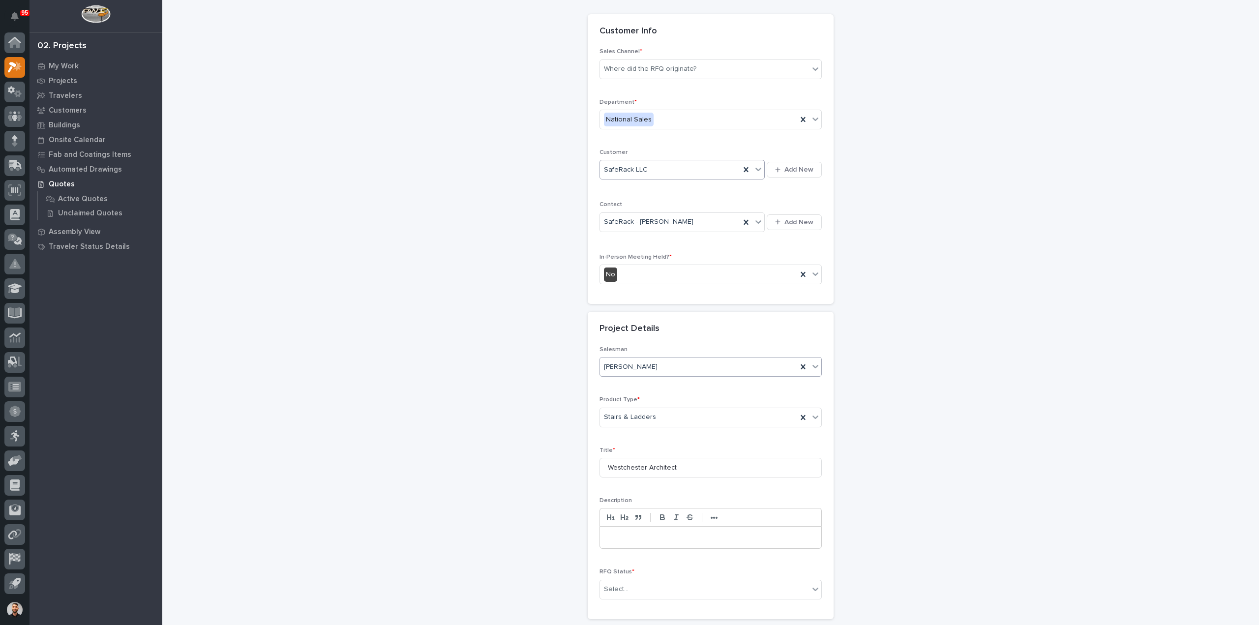
scroll to position [133, 0]
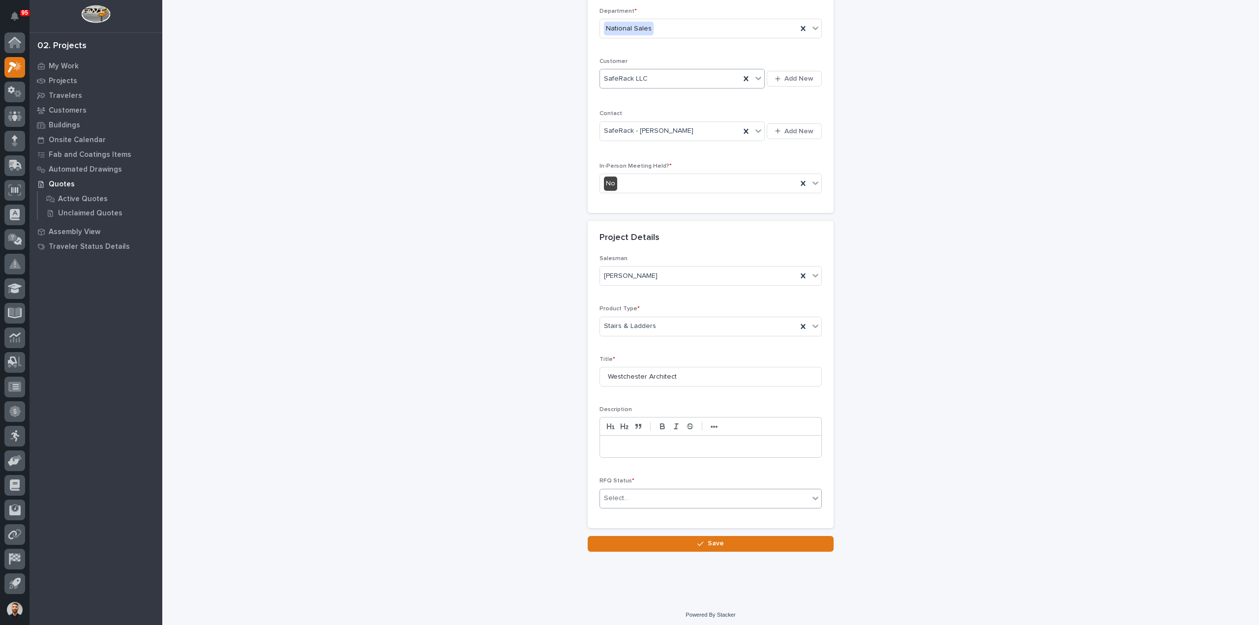
click at [636, 502] on div "Select..." at bounding box center [704, 498] width 209 height 16
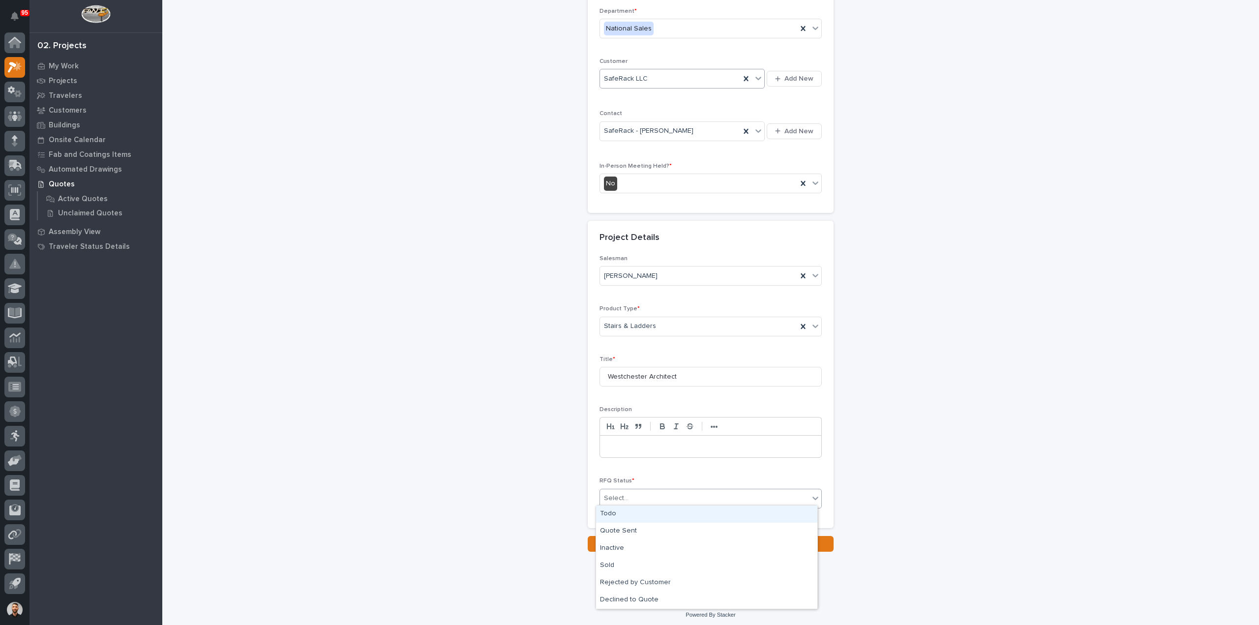
click at [628, 514] on div "Todo" at bounding box center [706, 514] width 221 height 17
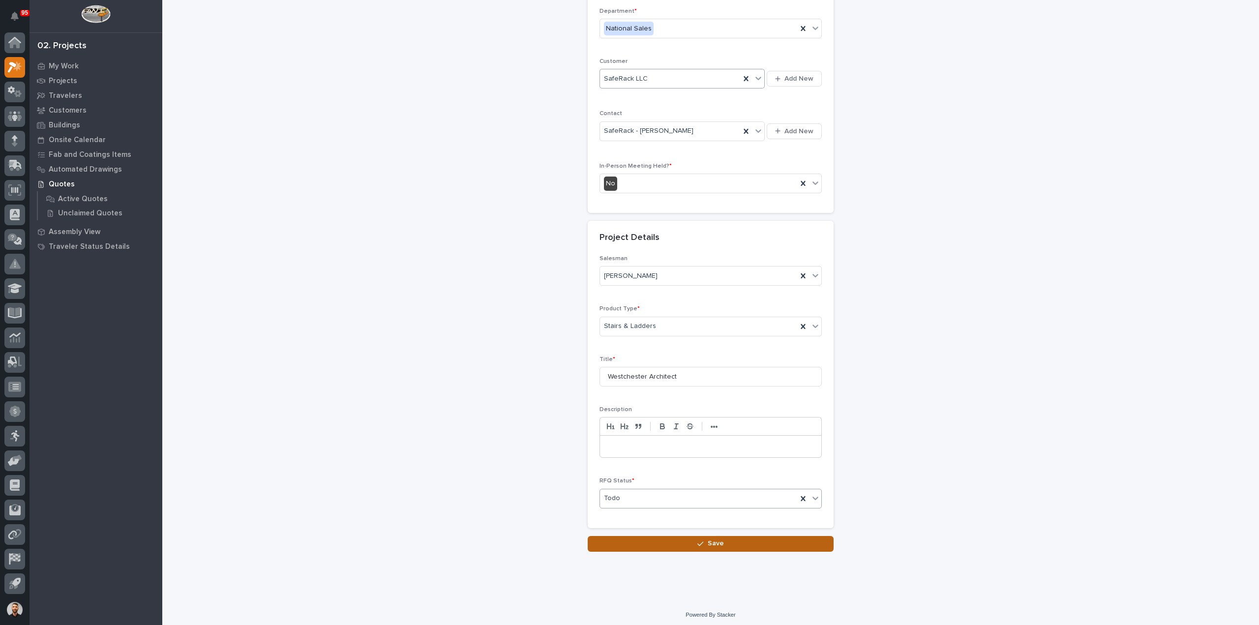
click at [692, 542] on button "Save" at bounding box center [711, 544] width 246 height 16
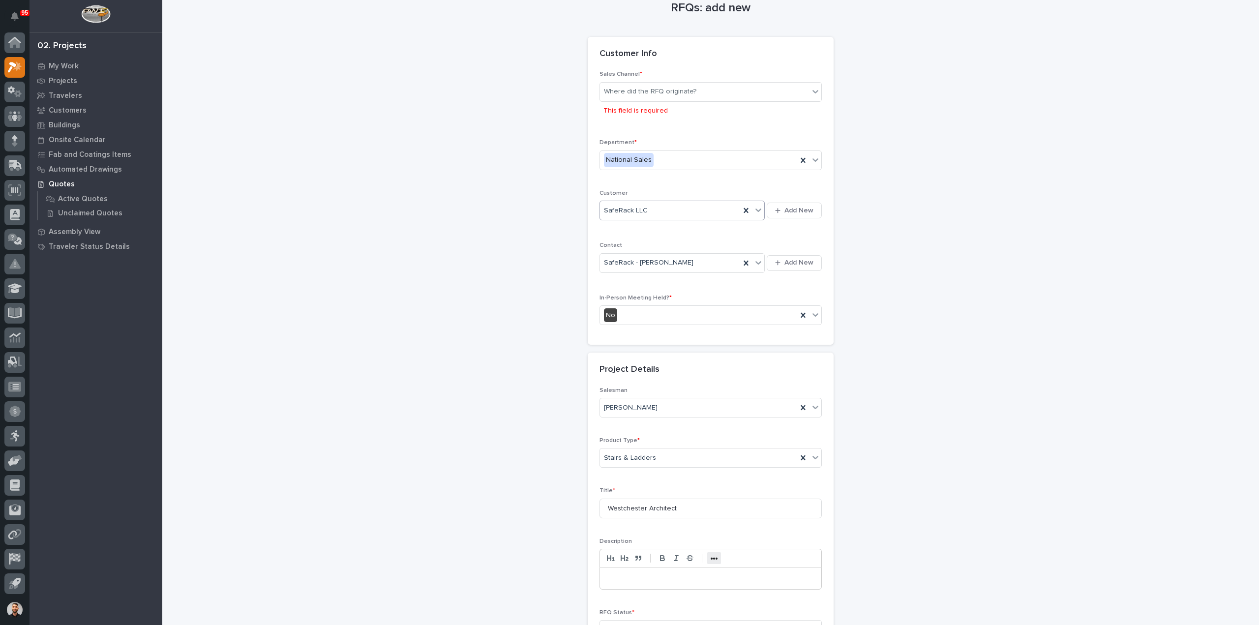
scroll to position [0, 0]
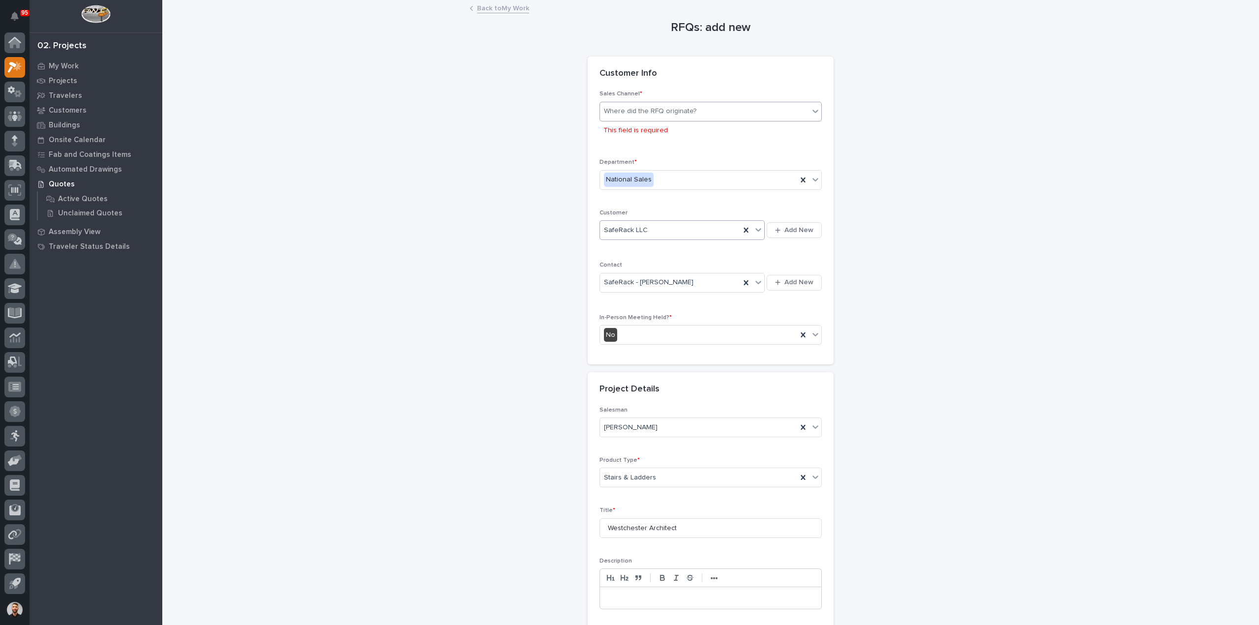
click at [633, 103] on div "Where did the RFQ originate?" at bounding box center [704, 111] width 209 height 16
click at [620, 162] on div "Stair Zone" at bounding box center [706, 164] width 221 height 17
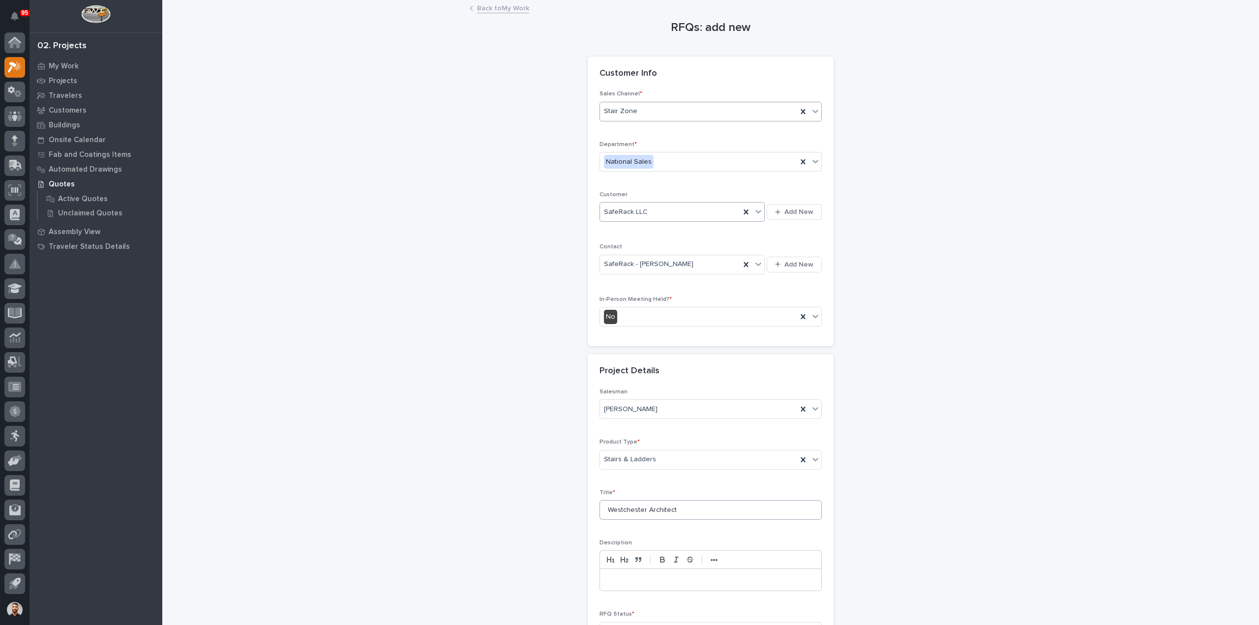
scroll to position [133, 0]
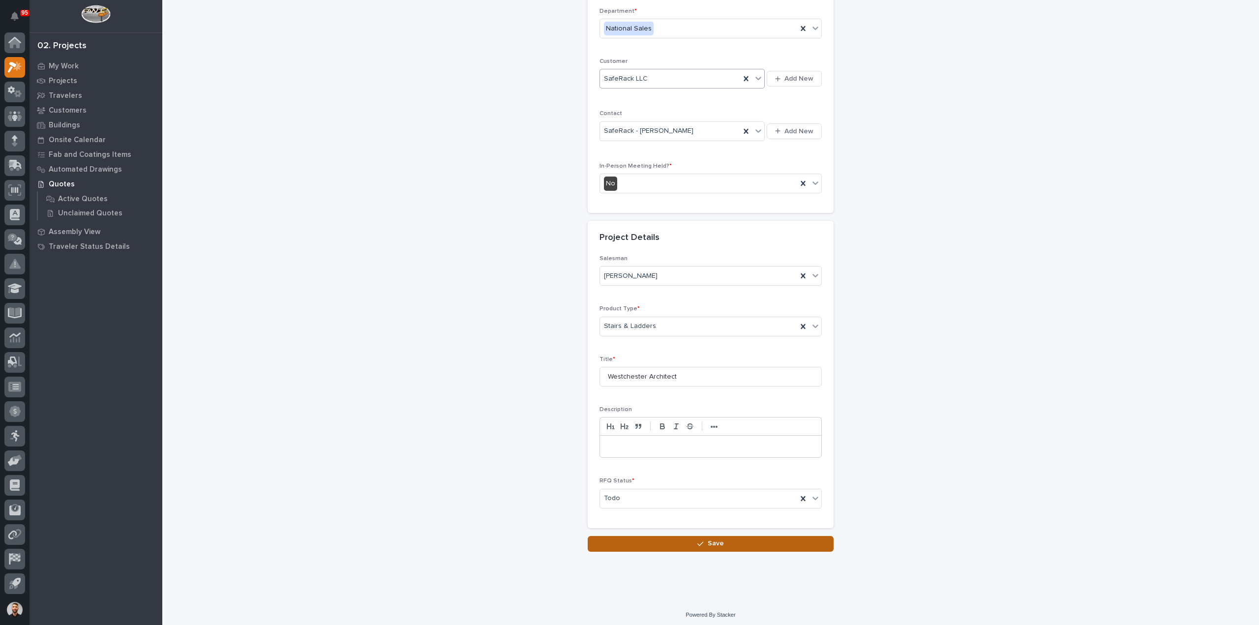
click at [705, 536] on button "Save" at bounding box center [711, 544] width 246 height 16
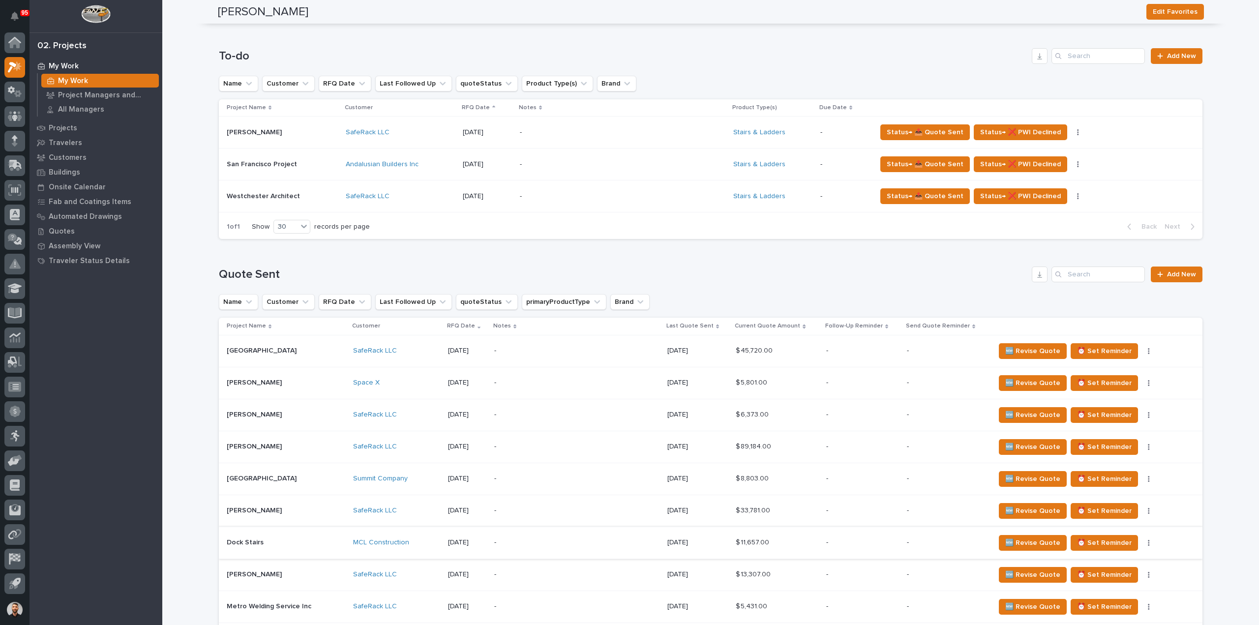
scroll to position [443, 0]
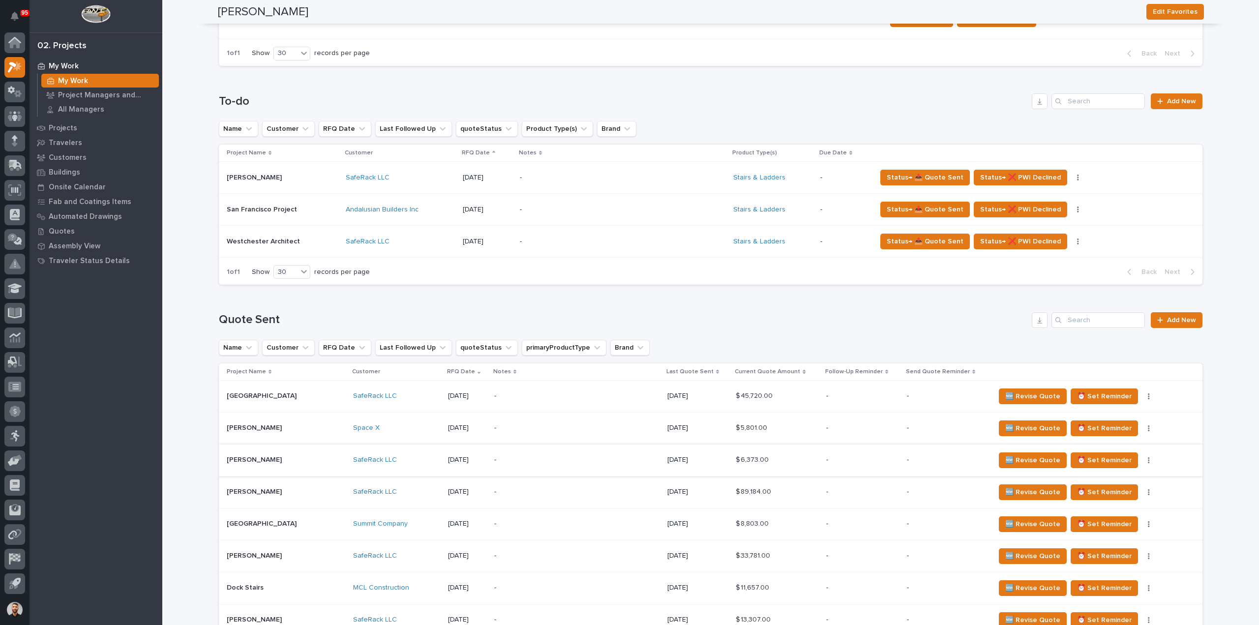
scroll to position [344, 0]
click at [570, 178] on p "-" at bounding box center [606, 178] width 172 height 8
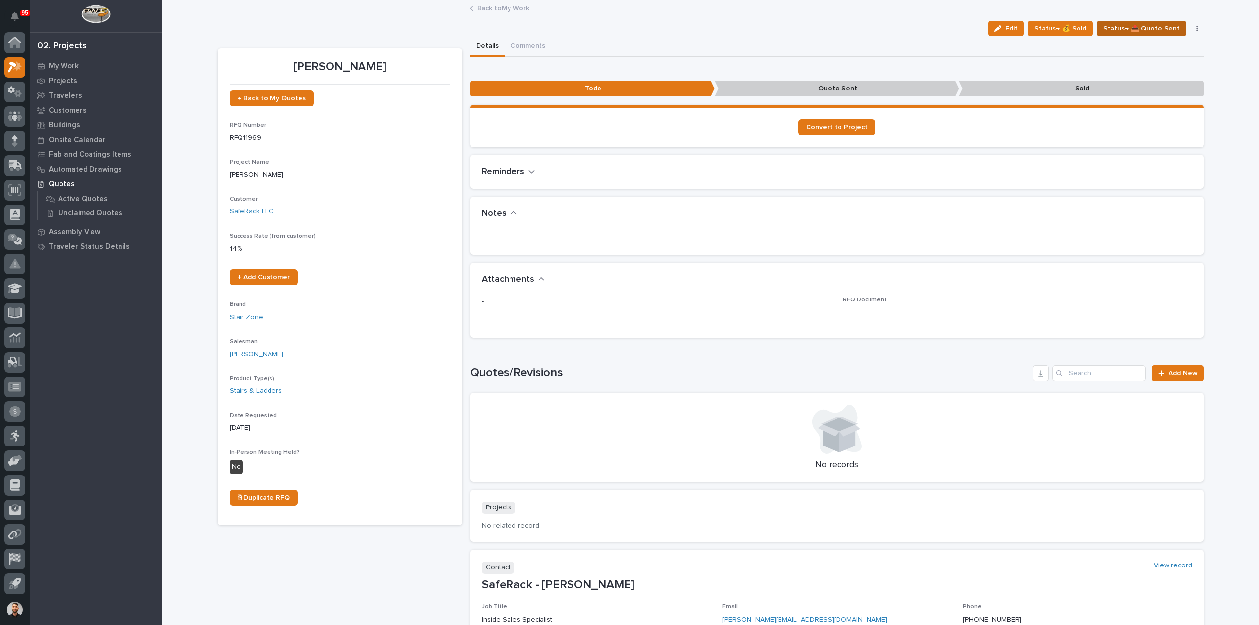
click at [1118, 27] on span "Status→ 📤 Quote Sent" at bounding box center [1141, 29] width 77 height 12
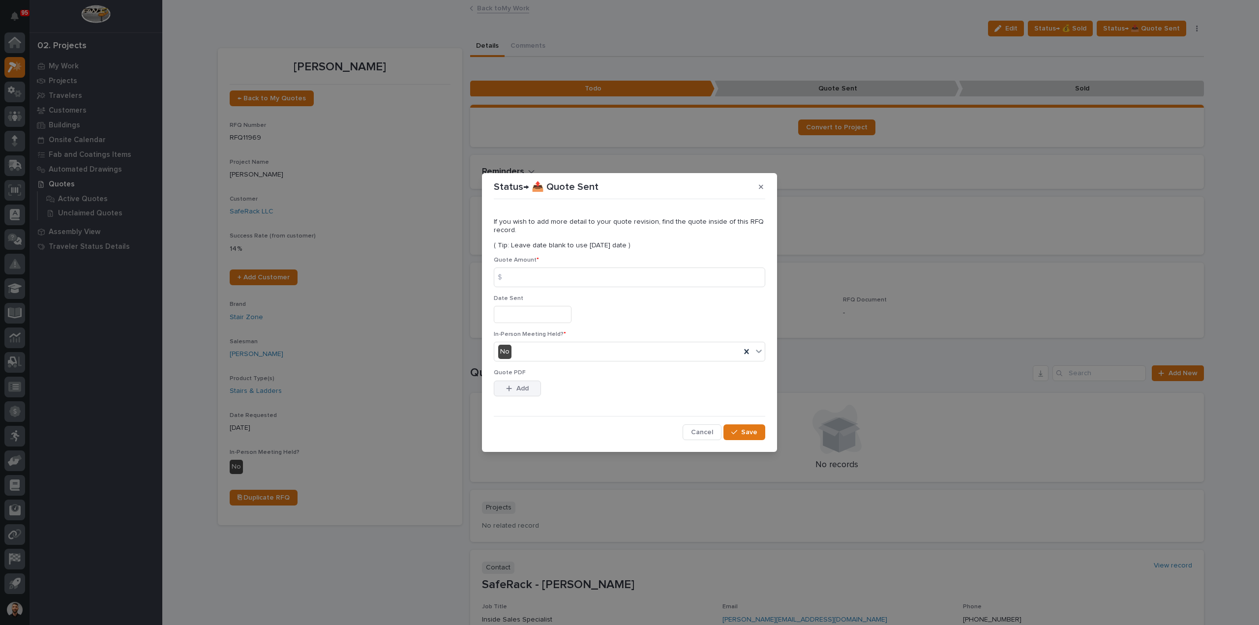
click at [513, 388] on div "button" at bounding box center [511, 388] width 10 height 7
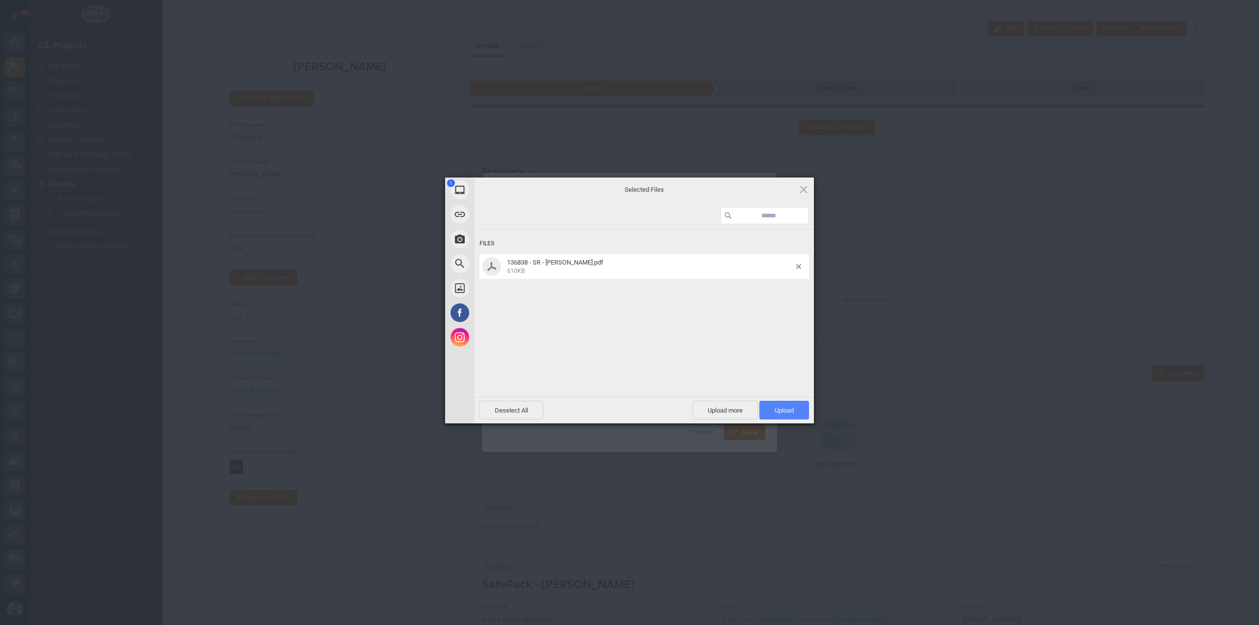
click at [791, 411] on span "Upload 1" at bounding box center [784, 410] width 19 height 7
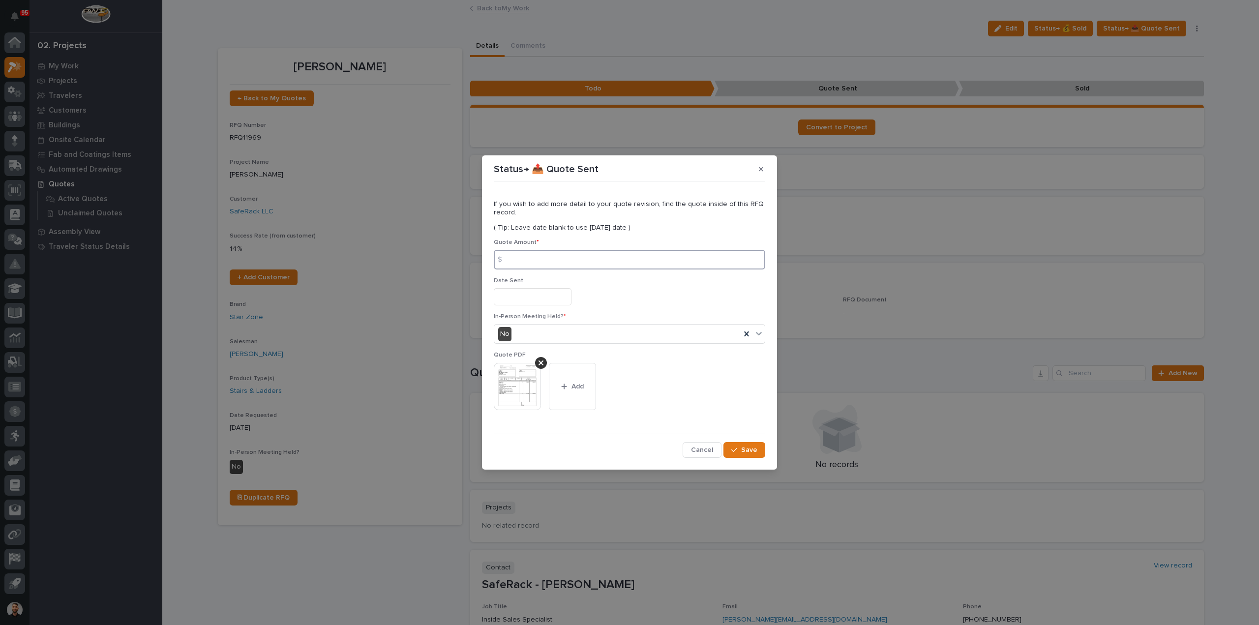
click at [526, 259] on input at bounding box center [629, 260] width 271 height 20
type input "8537"
click at [515, 295] on input "text" at bounding box center [533, 296] width 78 height 17
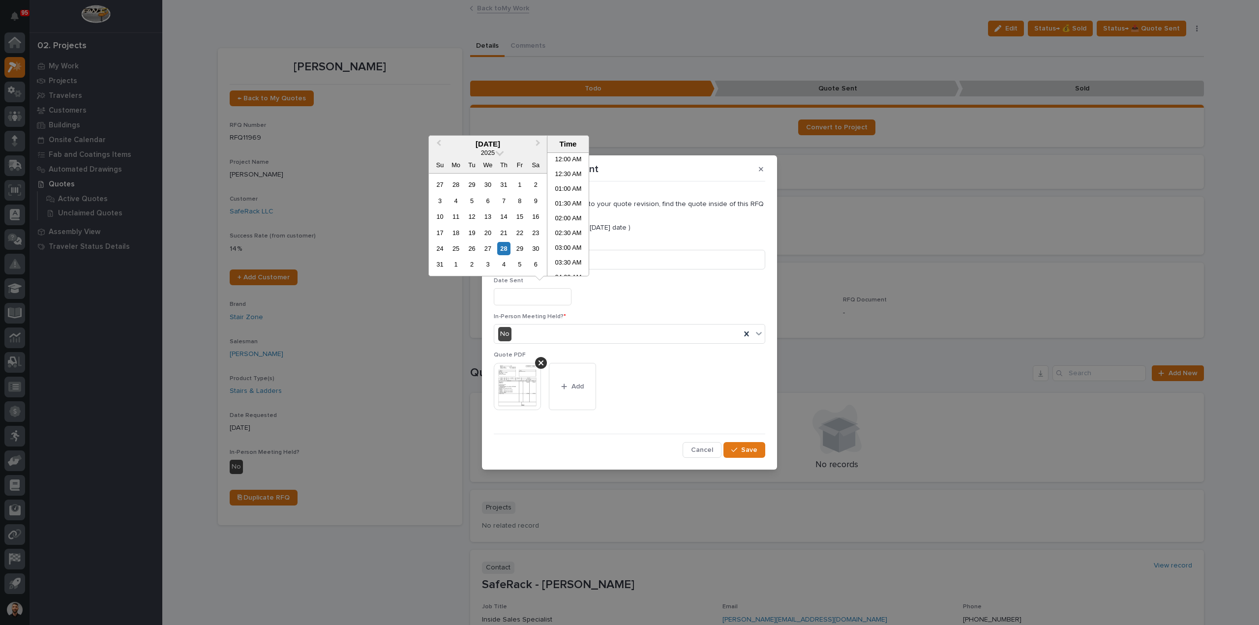
scroll to position [285, 0]
click at [505, 239] on div "21" at bounding box center [503, 232] width 13 height 13
click at [505, 245] on div "28" at bounding box center [503, 248] width 13 height 13
type input "**********"
click at [740, 453] on button "Save" at bounding box center [744, 450] width 42 height 16
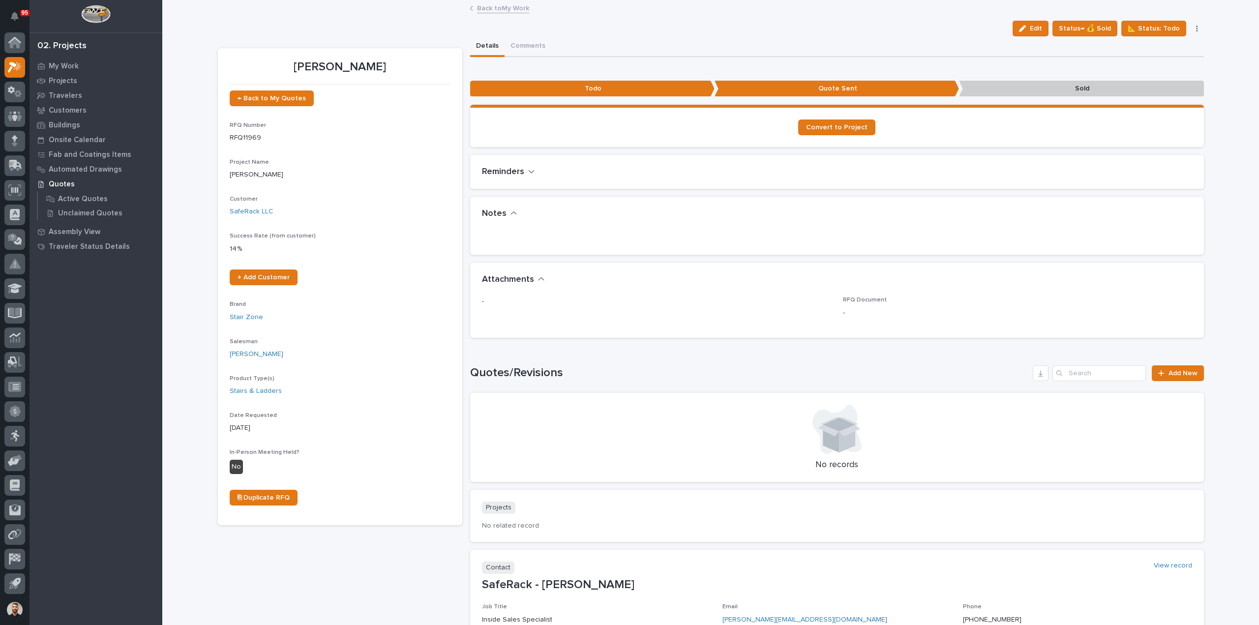
click at [489, 7] on link "Back to My Work" at bounding box center [503, 7] width 52 height 11
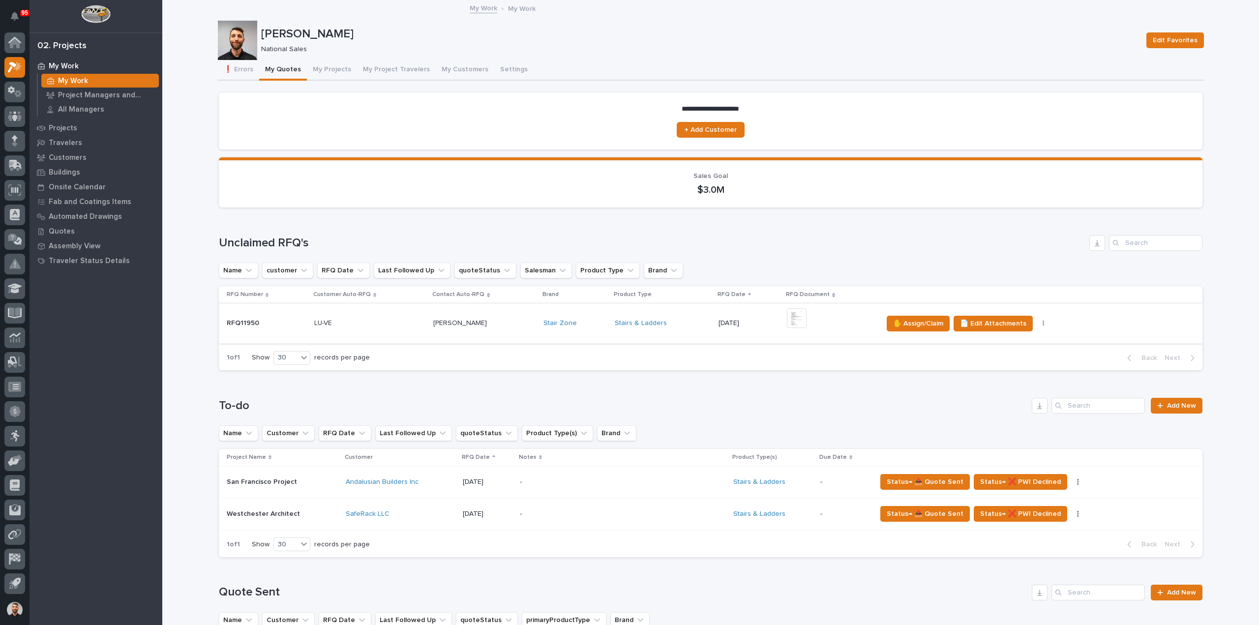
click at [789, 321] on img at bounding box center [797, 318] width 20 height 20
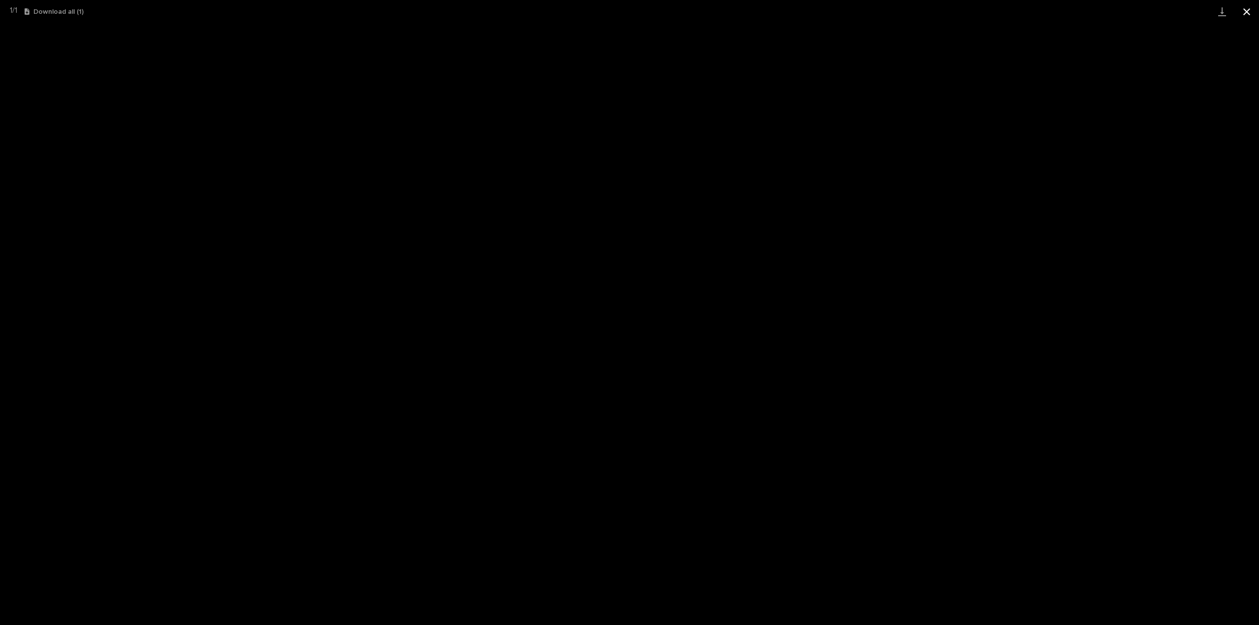
click at [1245, 12] on button "Close gallery" at bounding box center [1246, 11] width 25 height 23
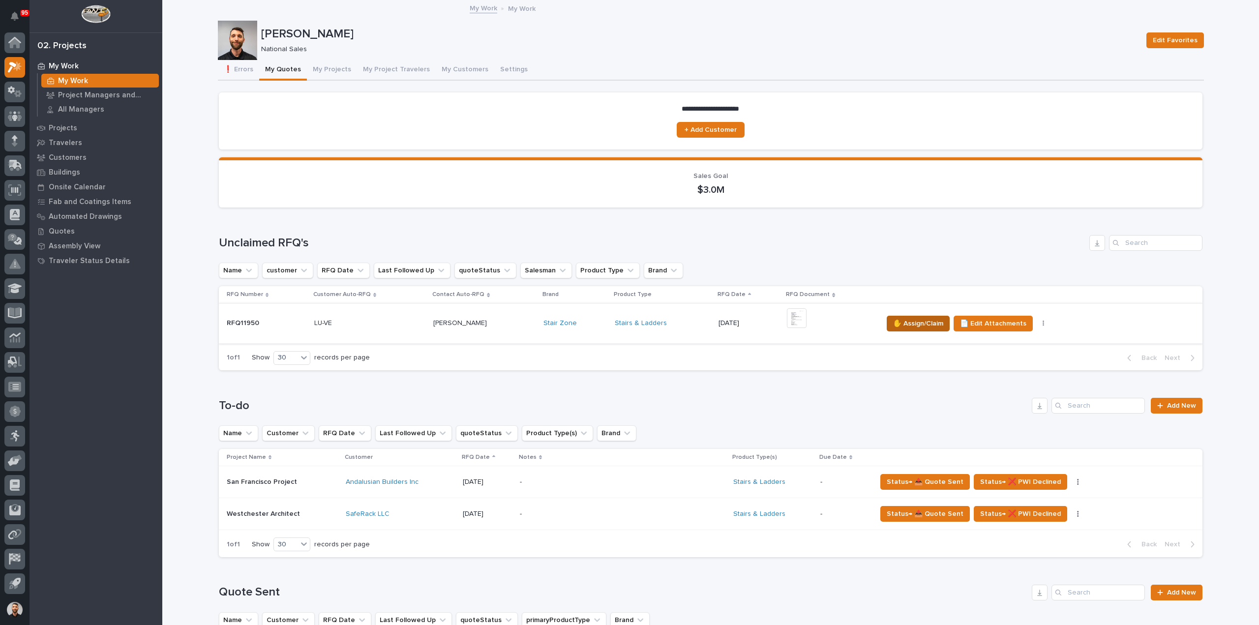
click at [901, 328] on span "✋ Assign/Claim" at bounding box center [918, 324] width 50 height 12
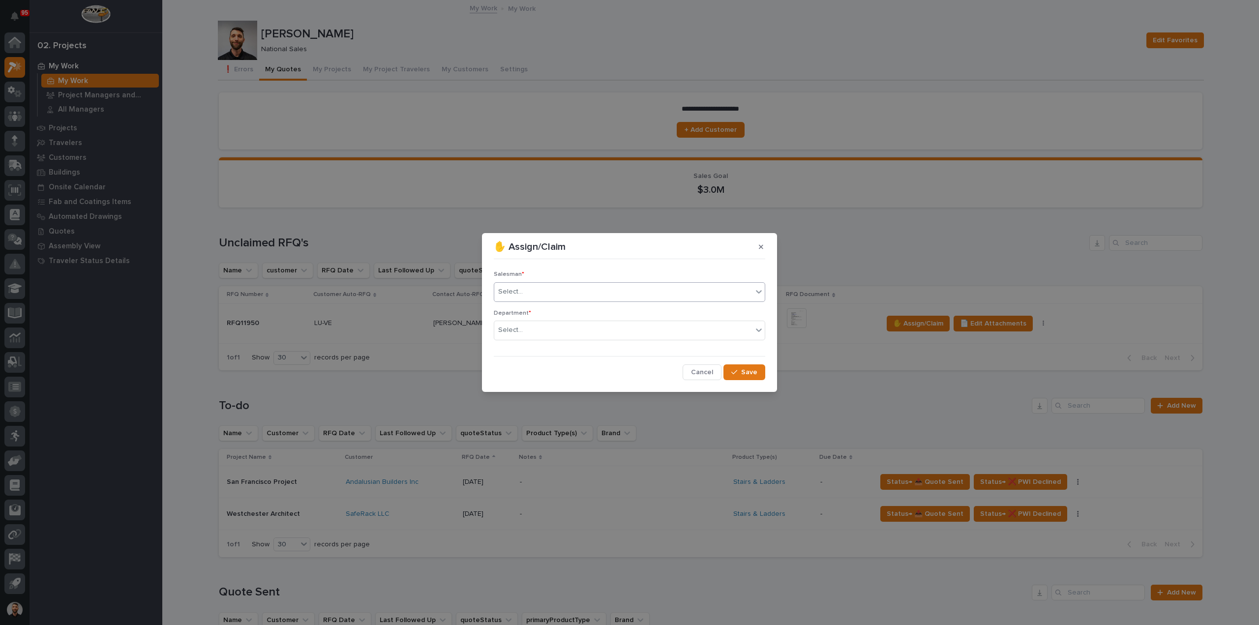
click at [549, 291] on div "Select..." at bounding box center [623, 292] width 258 height 16
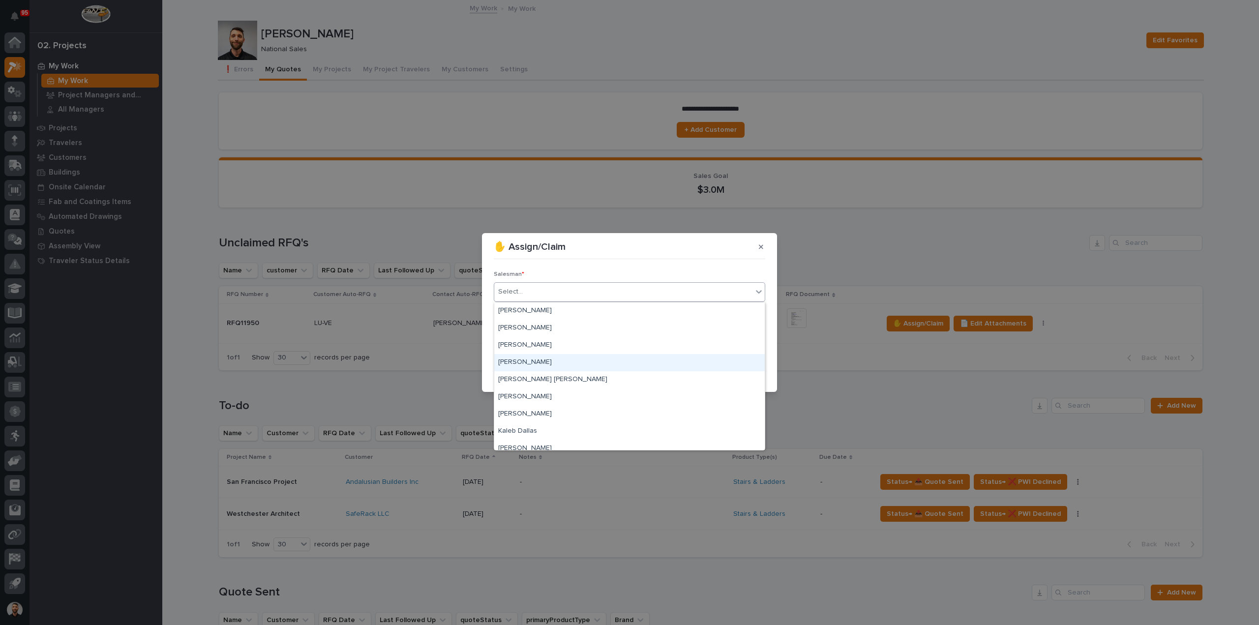
click at [542, 359] on div "[PERSON_NAME]" at bounding box center [629, 362] width 270 height 17
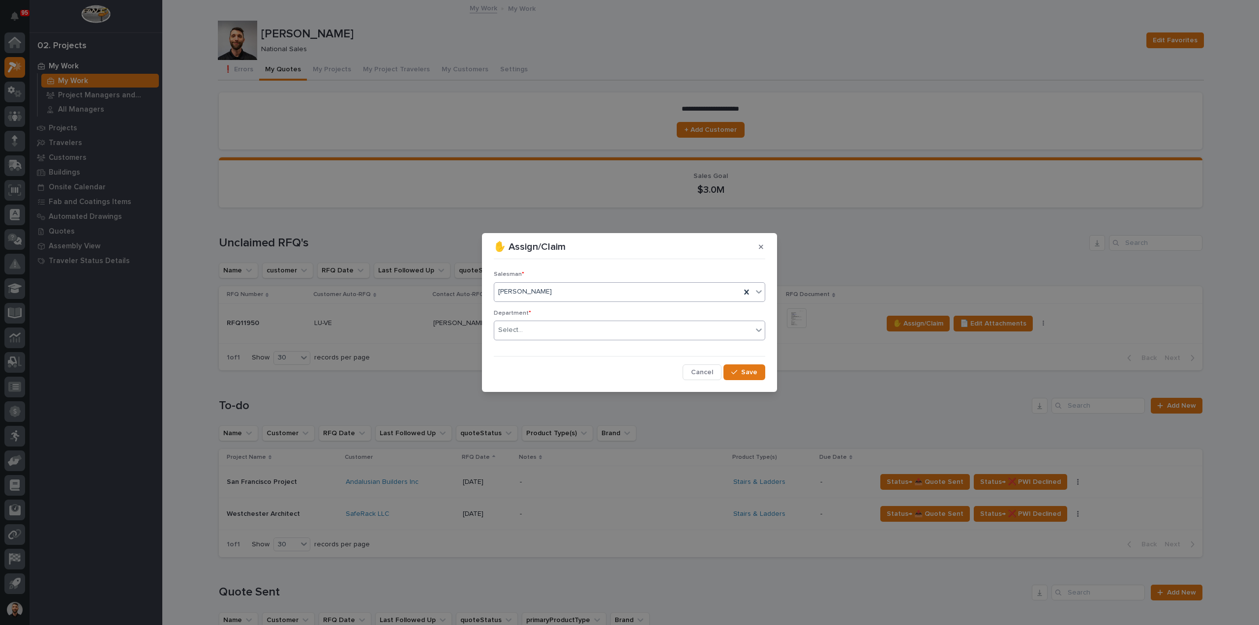
click at [531, 324] on div "Select..." at bounding box center [623, 330] width 258 height 16
click at [526, 345] on span "National Sales" at bounding box center [523, 348] width 50 height 11
click at [758, 368] on button "Save" at bounding box center [744, 372] width 42 height 16
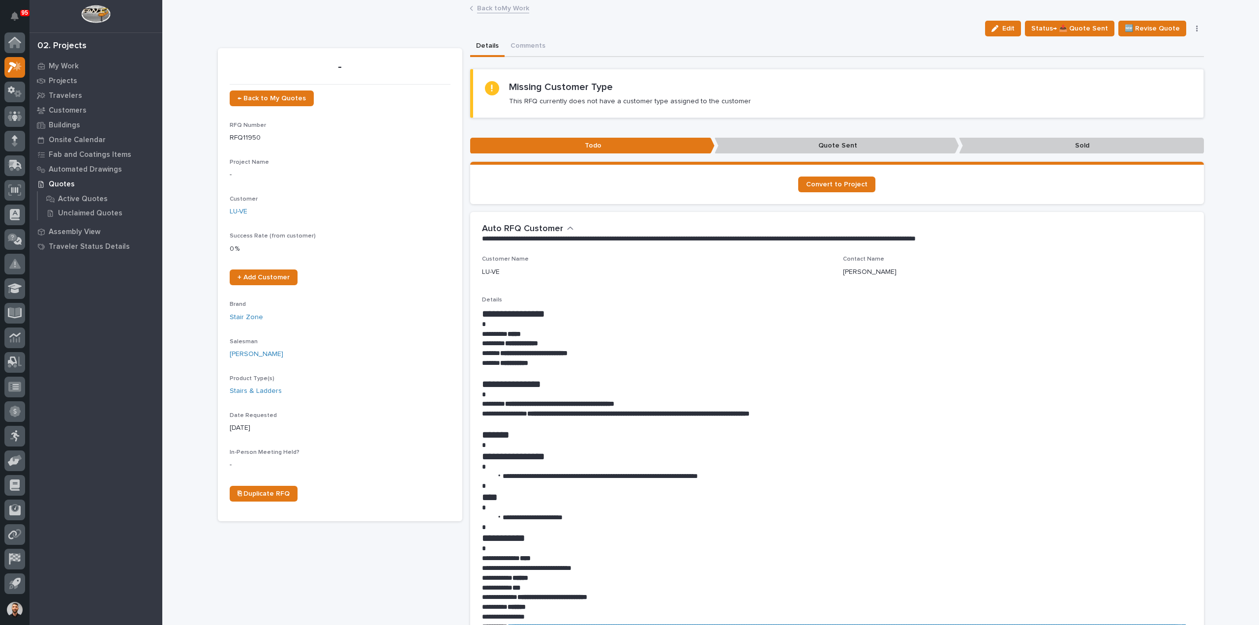
click at [521, 353] on strong "**********" at bounding box center [533, 353] width 67 height 7
drag, startPoint x: 521, startPoint y: 353, endPoint x: 622, endPoint y: 331, distance: 102.6
click at [622, 331] on p "********* *****" at bounding box center [837, 334] width 710 height 10
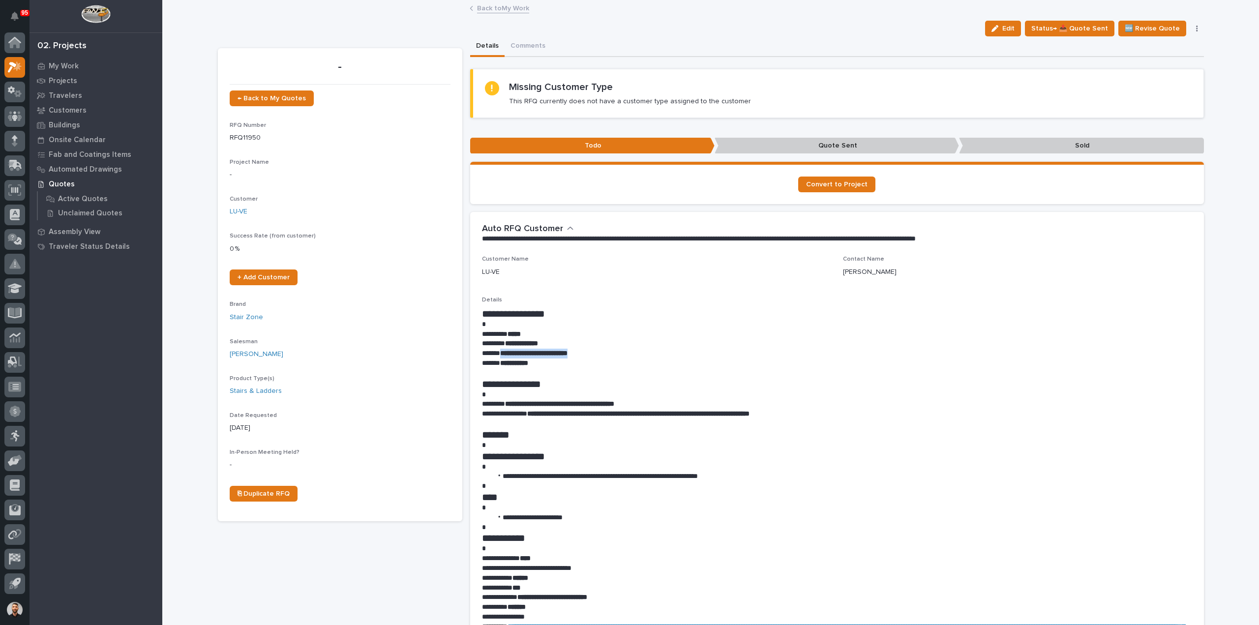
drag, startPoint x: 601, startPoint y: 354, endPoint x: 497, endPoint y: 352, distance: 104.3
click at [497, 352] on p "**********" at bounding box center [837, 354] width 710 height 10
copy strong "**********"
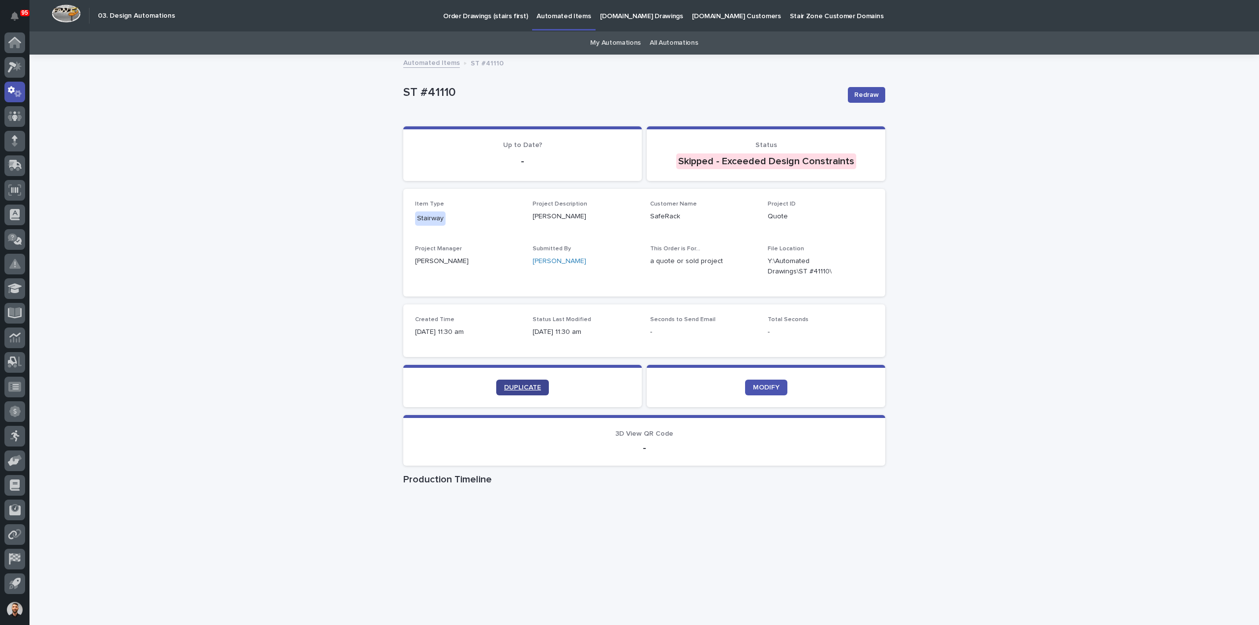
click at [529, 388] on span "DUPLICATE" at bounding box center [522, 387] width 37 height 7
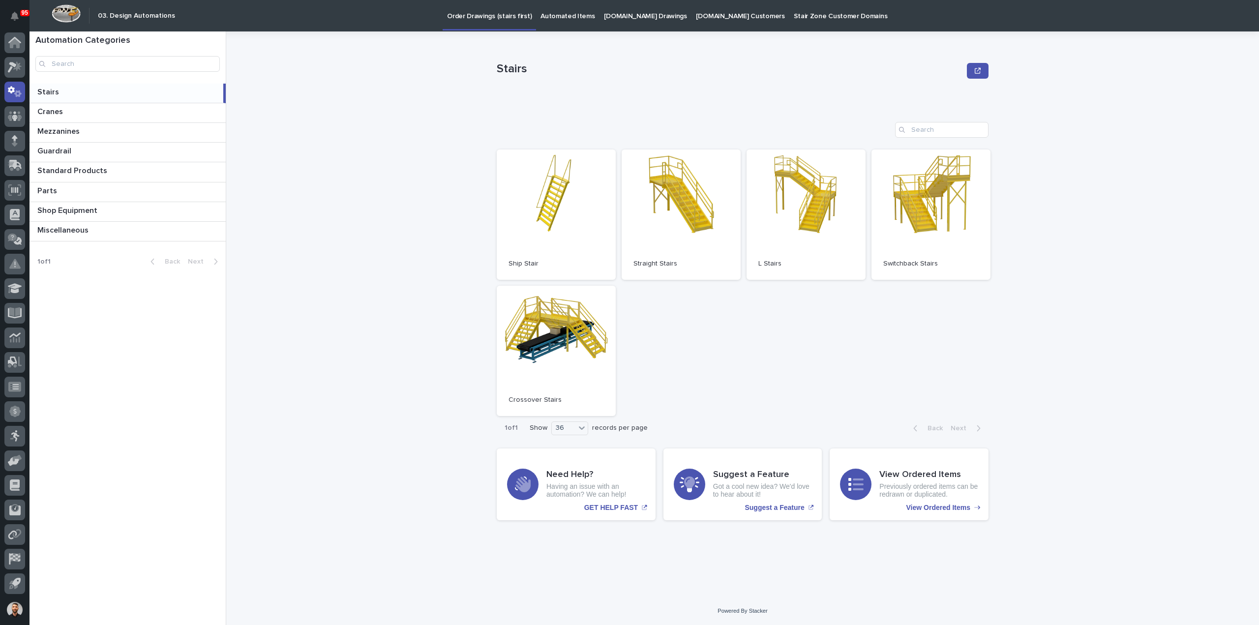
click at [562, 18] on p "Automated Items" at bounding box center [567, 10] width 54 height 21
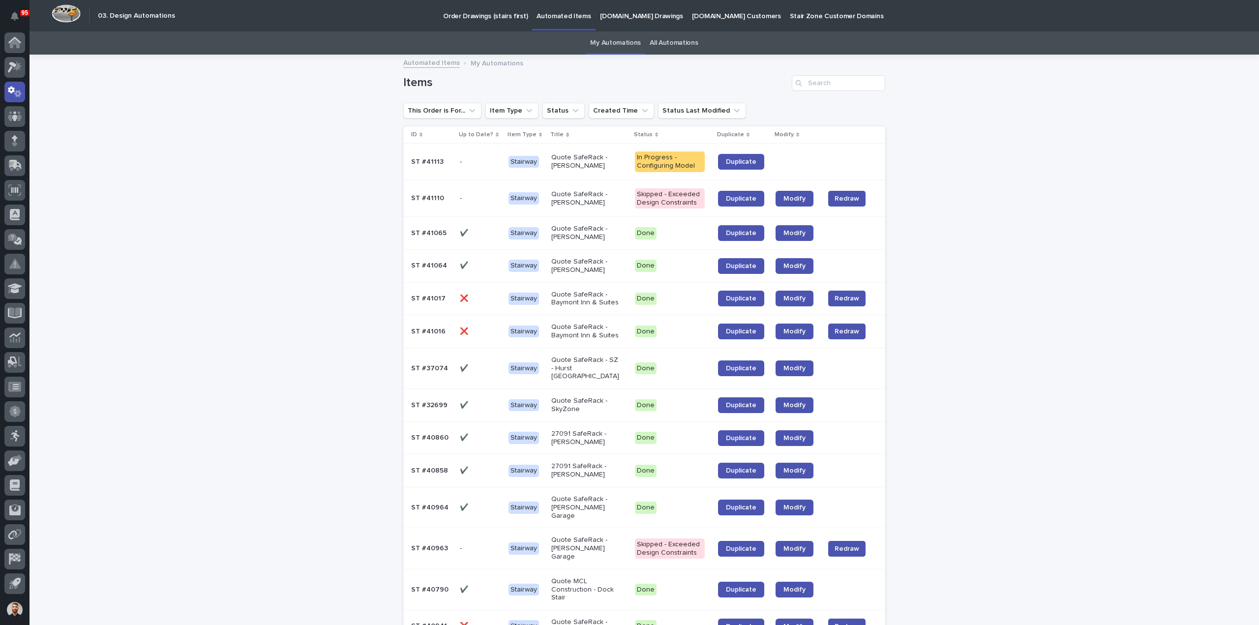
click at [795, 157] on div at bounding box center [796, 162] width 41 height 16
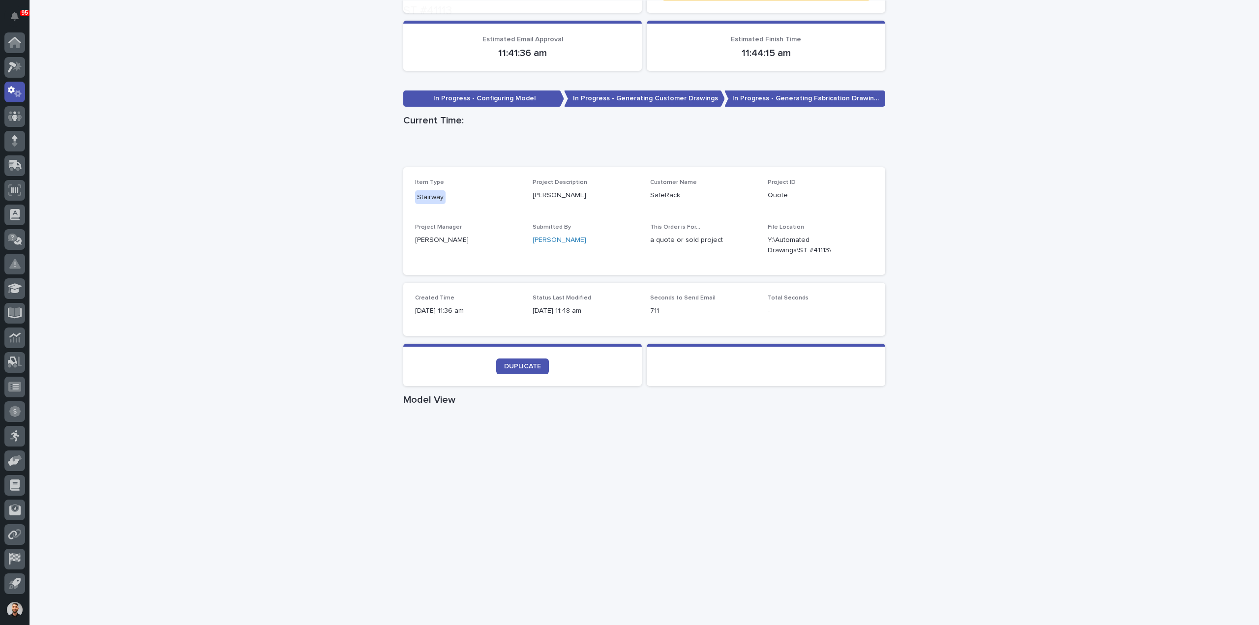
scroll to position [295, 0]
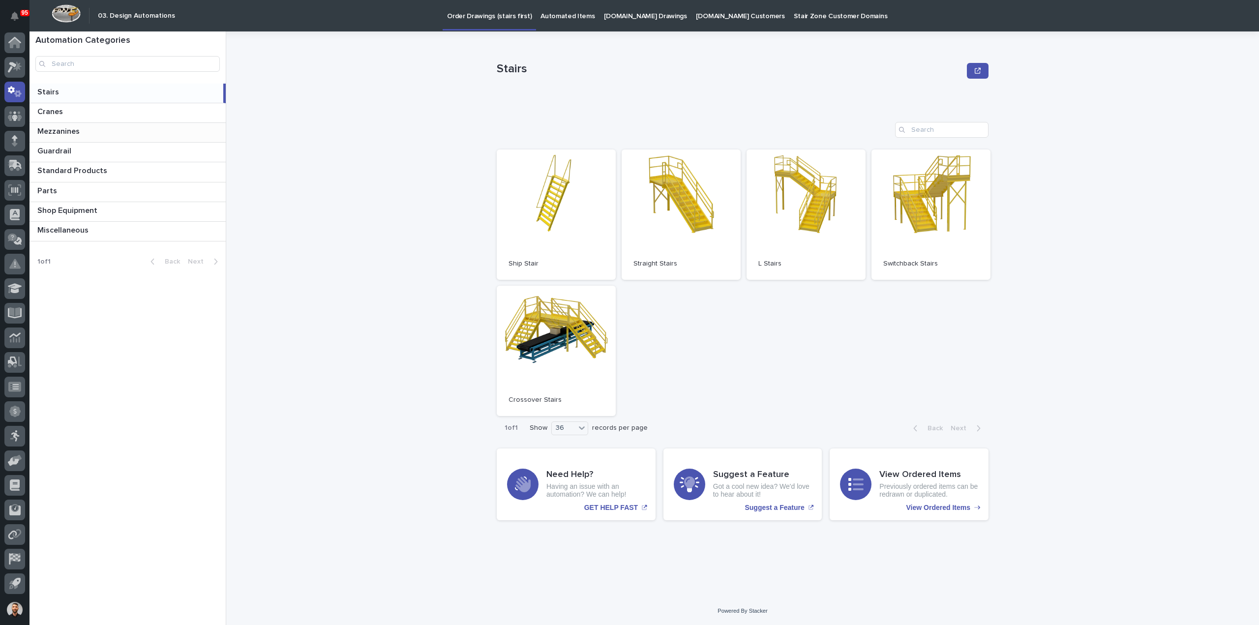
click at [63, 137] on div "Mezzanines Mezzanines" at bounding box center [128, 132] width 196 height 19
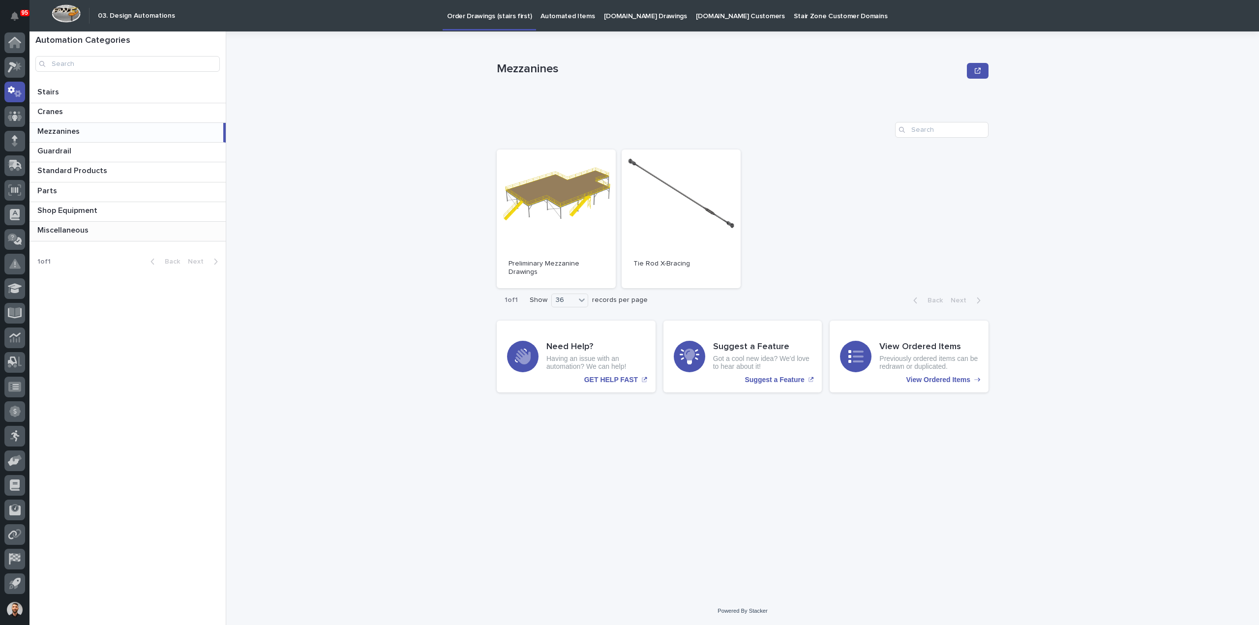
click at [72, 231] on p "Miscellaneous" at bounding box center [63, 229] width 53 height 11
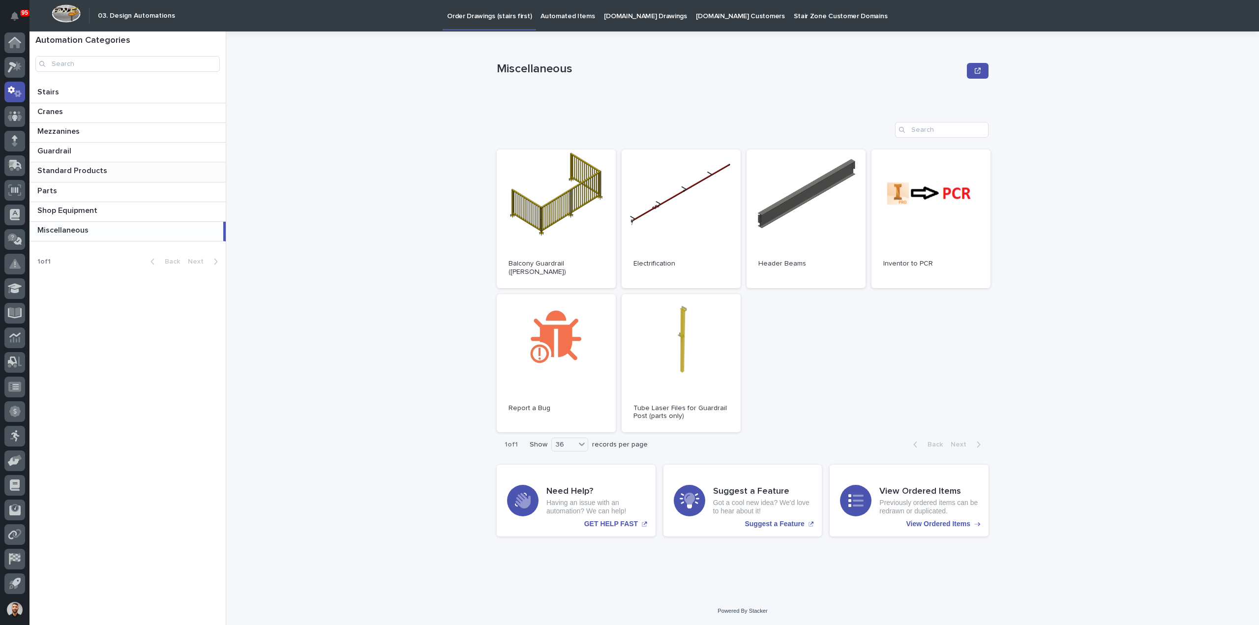
click at [76, 169] on p "Standard Products" at bounding box center [73, 169] width 72 height 11
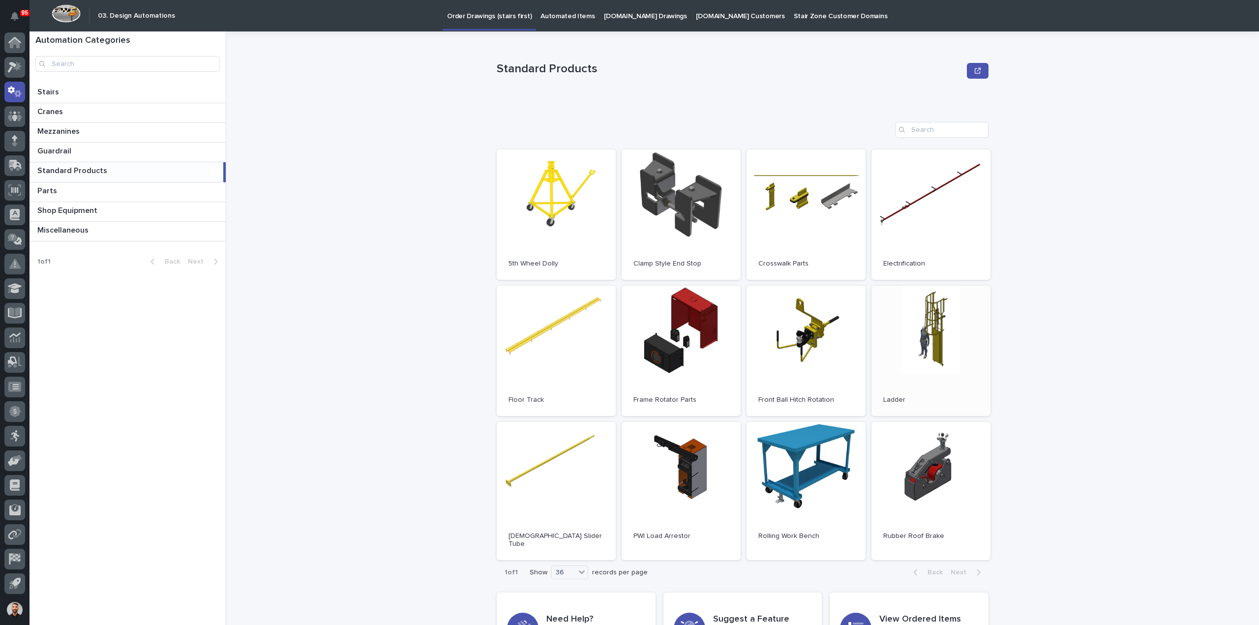
click at [922, 347] on span "Open" at bounding box center [931, 350] width 18 height 7
